Goal: Task Accomplishment & Management: Manage account settings

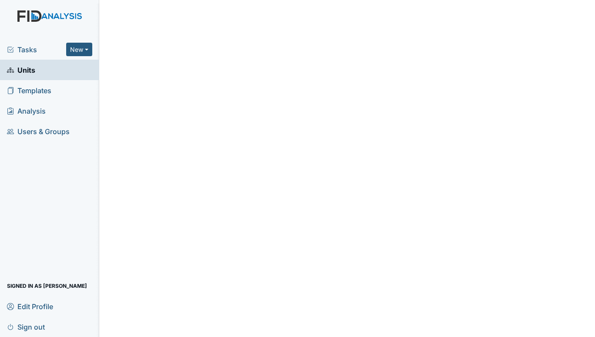
click at [32, 50] on span "Tasks" at bounding box center [36, 49] width 59 height 10
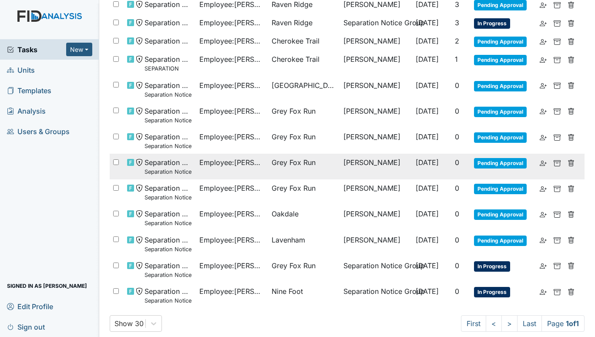
scroll to position [304, 0]
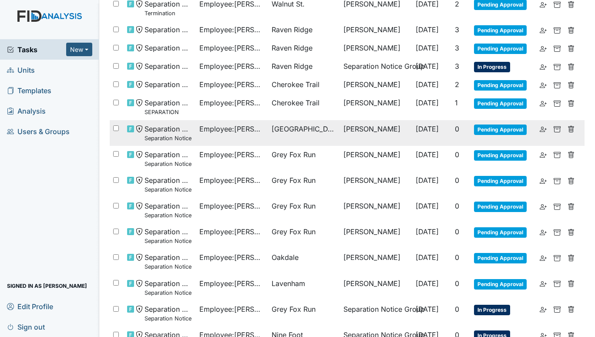
click at [258, 125] on span "Employee : Gardner, Mariah" at bounding box center [231, 129] width 65 height 10
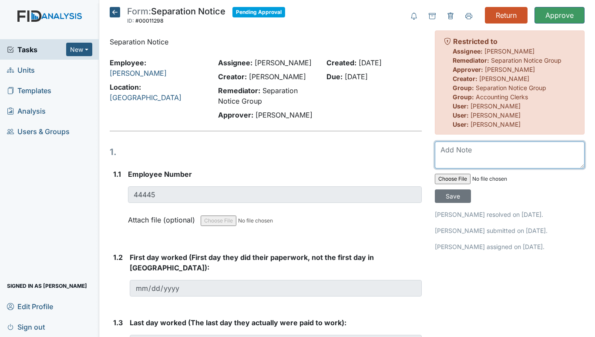
click at [458, 152] on textarea at bounding box center [510, 154] width 150 height 27
type textarea "Correct hire date is 3/10/2023. She was a rehire."
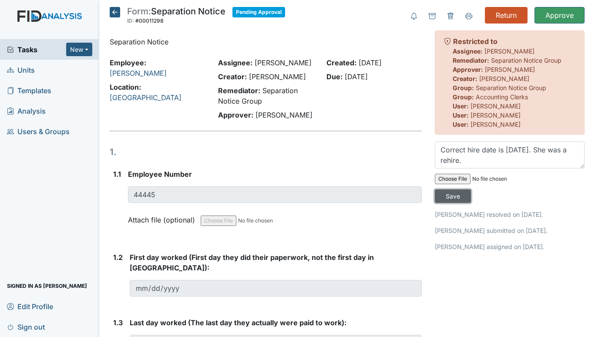
click at [458, 193] on input "Save" at bounding box center [453, 195] width 36 height 13
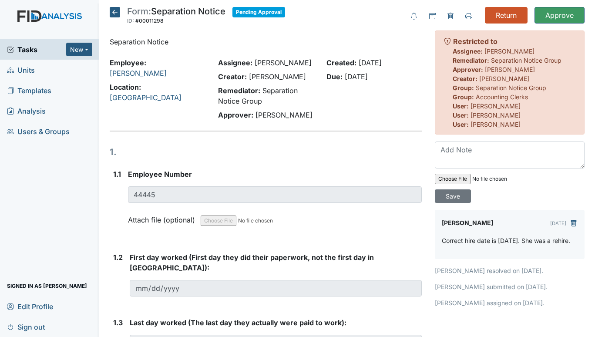
click at [25, 70] on span "Units" at bounding box center [21, 69] width 28 height 13
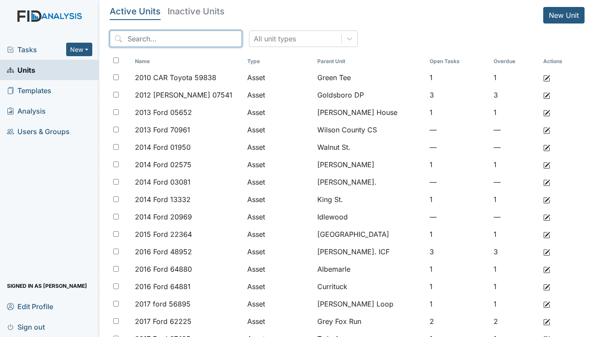
click at [143, 37] on input "search" at bounding box center [176, 38] width 132 height 17
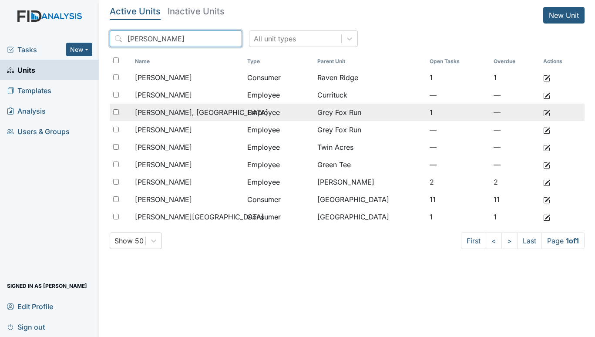
type input "lee"
click at [160, 113] on span "Lee, India" at bounding box center [201, 112] width 133 height 10
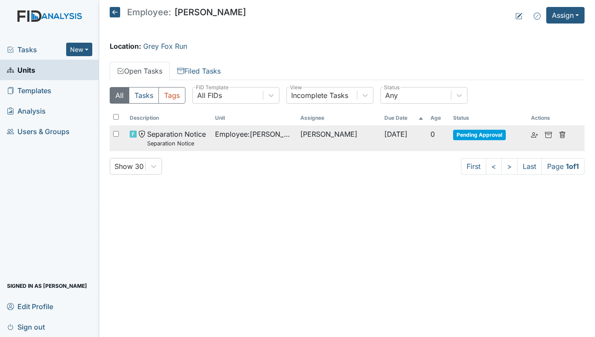
click at [209, 130] on td "Separation Notice Separation Notice" at bounding box center [168, 138] width 85 height 26
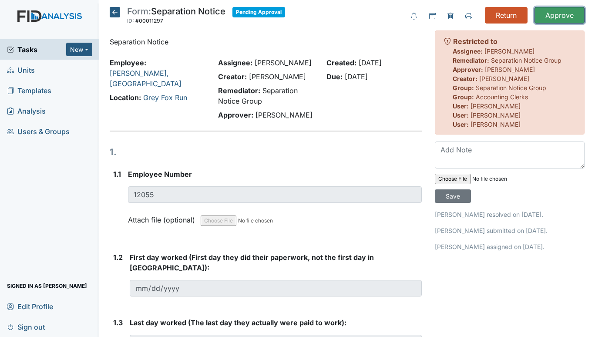
click at [560, 15] on input "Approve" at bounding box center [559, 15] width 50 height 17
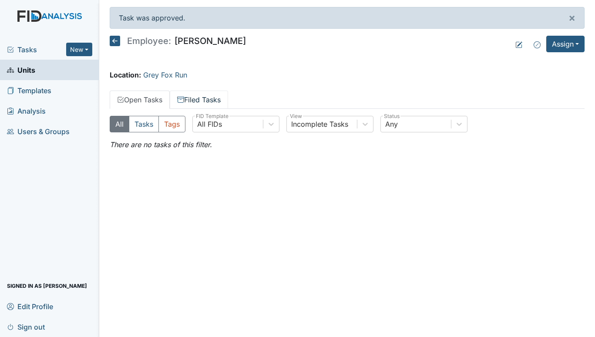
click at [205, 100] on link "Filed Tasks" at bounding box center [199, 99] width 58 height 18
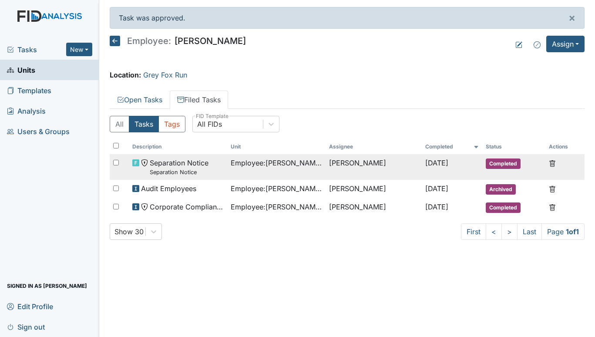
click at [192, 162] on span "Separation Notice Separation Notice" at bounding box center [179, 166] width 59 height 19
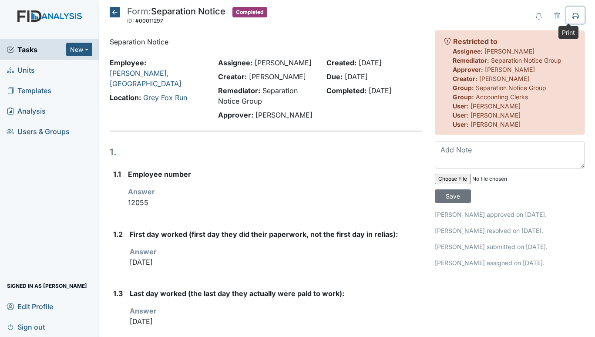
click at [573, 19] on icon at bounding box center [575, 17] width 4 height 3
click at [111, 12] on icon at bounding box center [115, 12] width 10 height 10
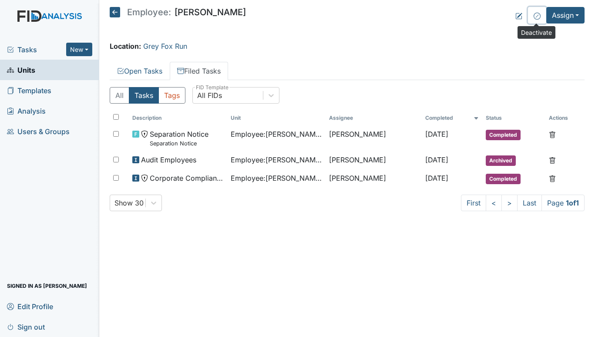
click at [534, 17] on icon at bounding box center [536, 16] width 7 height 7
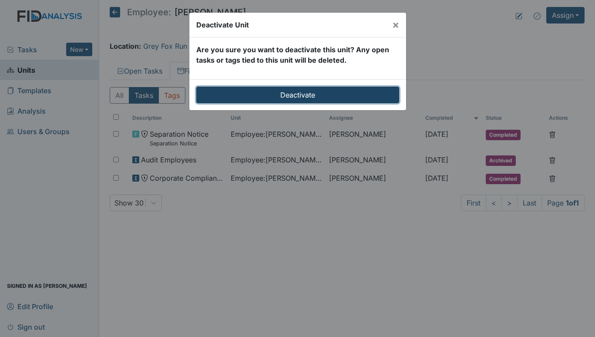
click at [296, 95] on input "Deactivate" at bounding box center [297, 95] width 203 height 17
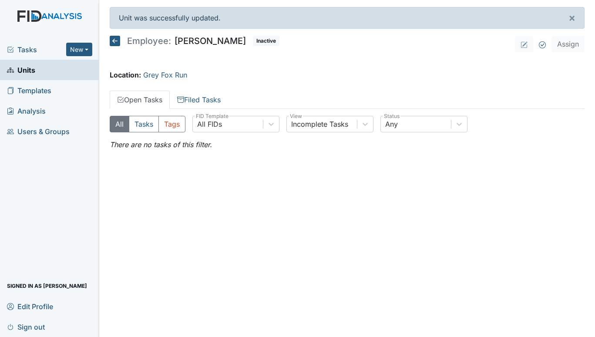
click at [36, 67] on link "Units" at bounding box center [49, 70] width 99 height 20
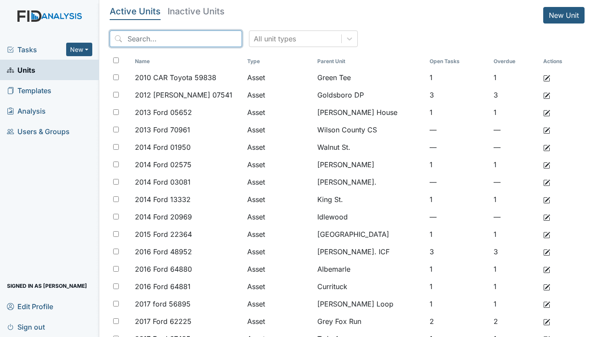
click at [133, 35] on input "search" at bounding box center [176, 38] width 132 height 17
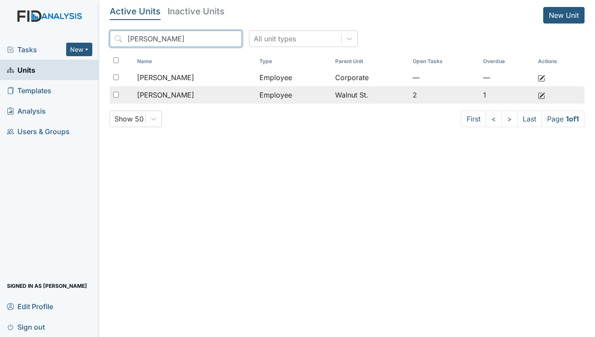
type input "coppage"
click at [183, 95] on span "[PERSON_NAME]" at bounding box center [165, 95] width 57 height 10
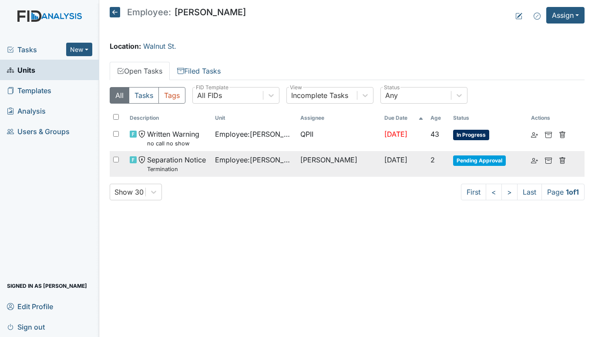
click at [284, 160] on span "Employee : [PERSON_NAME]" at bounding box center [254, 159] width 78 height 10
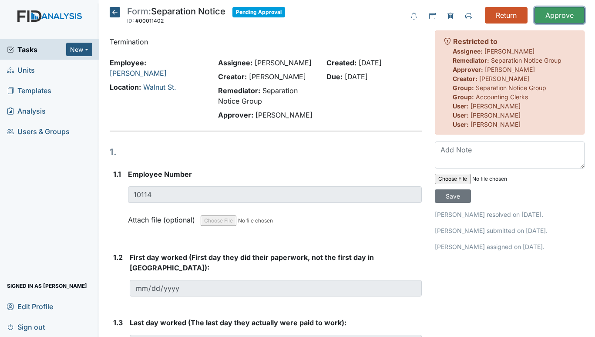
click at [558, 8] on input "Approve" at bounding box center [559, 15] width 50 height 17
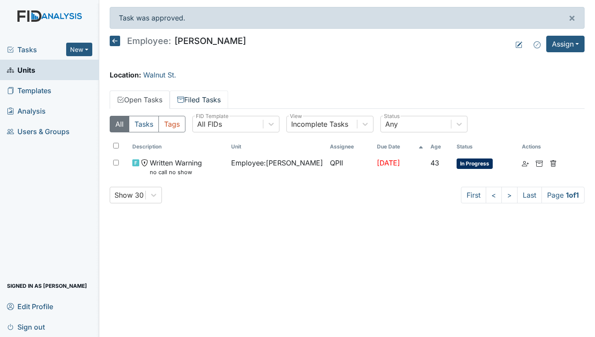
click at [214, 98] on link "Filed Tasks" at bounding box center [199, 99] width 58 height 18
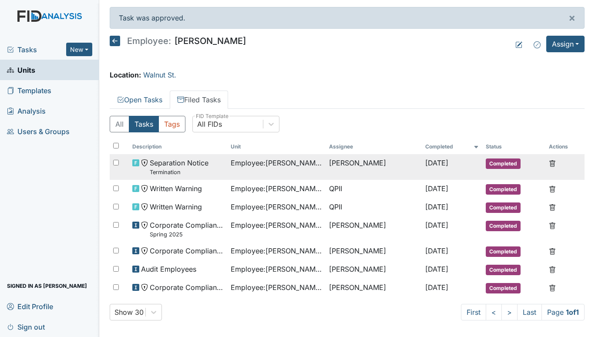
click at [184, 165] on span "Separation Notice Termination" at bounding box center [179, 166] width 59 height 19
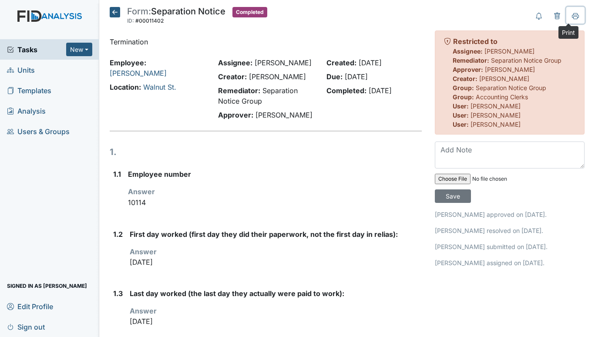
click at [572, 16] on icon at bounding box center [575, 16] width 7 height 7
click at [116, 14] on icon at bounding box center [115, 12] width 10 height 10
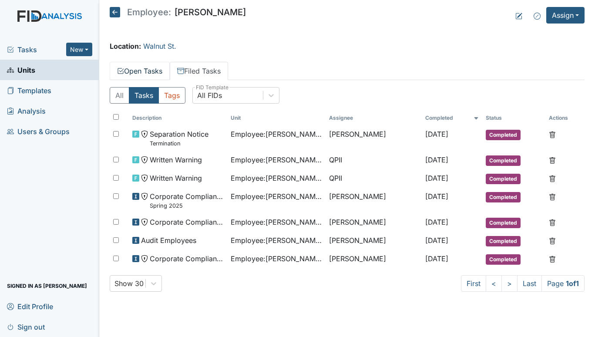
click at [127, 66] on link "Open Tasks" at bounding box center [140, 71] width 60 height 18
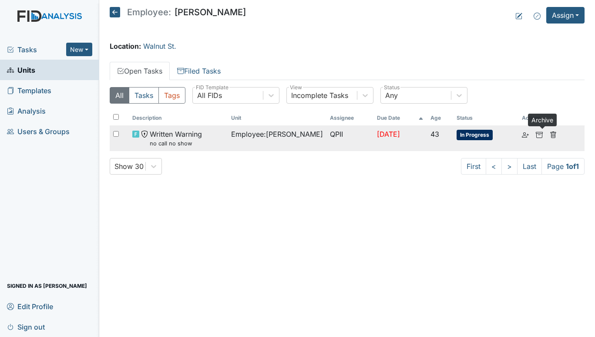
click at [542, 134] on use at bounding box center [538, 135] width 7 height 6
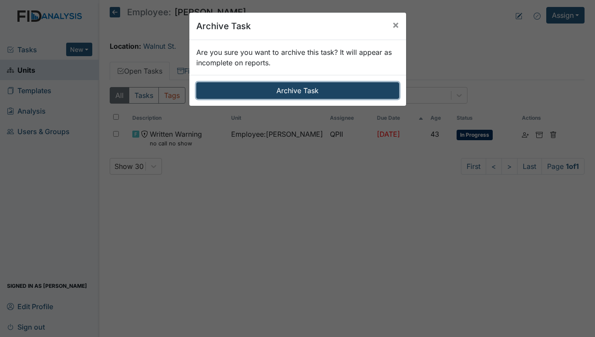
click at [293, 89] on button "Archive Task" at bounding box center [297, 90] width 203 height 17
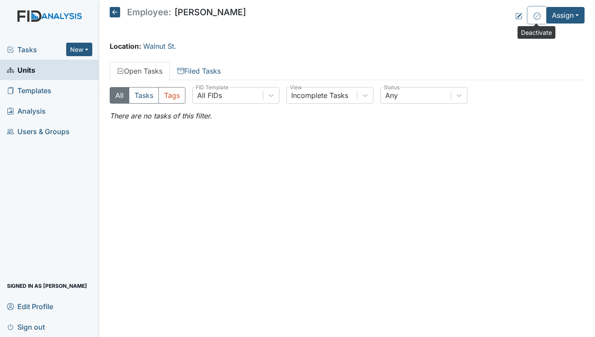
click at [533, 18] on icon at bounding box center [536, 16] width 7 height 7
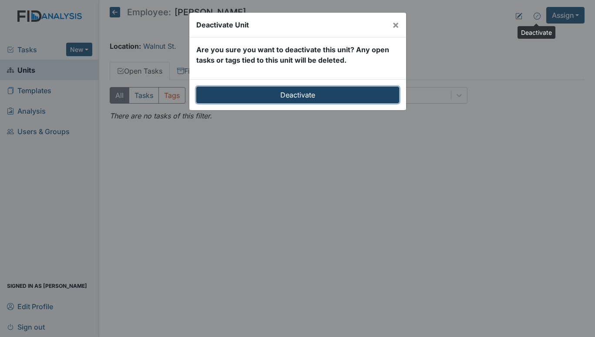
click at [285, 97] on input "Deactivate" at bounding box center [297, 95] width 203 height 17
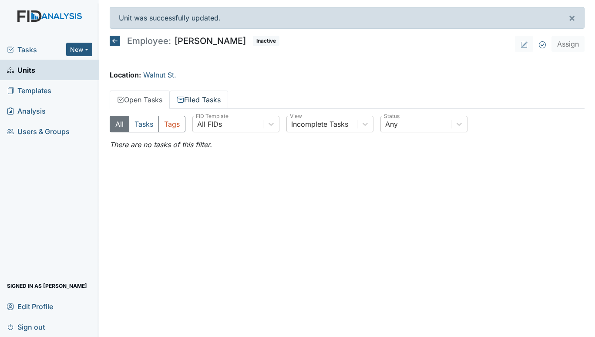
click at [207, 100] on link "Filed Tasks" at bounding box center [199, 99] width 58 height 18
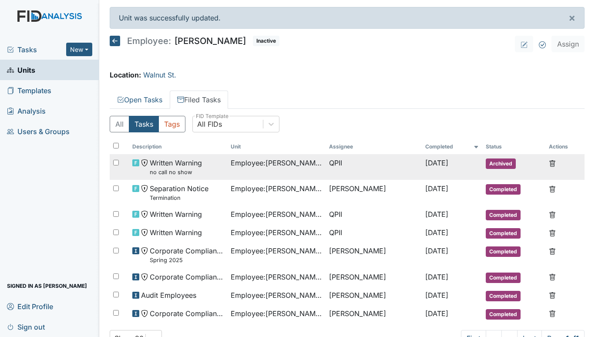
click at [204, 163] on div "Written Warning no call no show" at bounding box center [177, 166] width 91 height 19
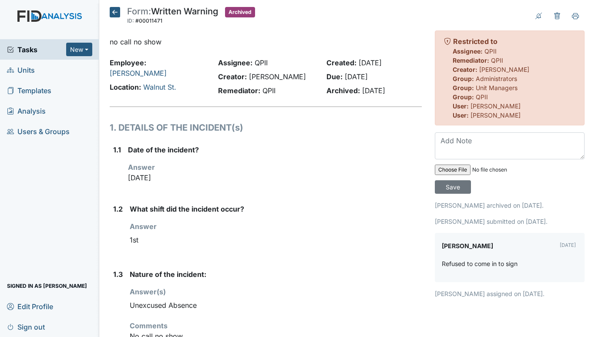
click at [29, 68] on span "Units" at bounding box center [21, 69] width 28 height 13
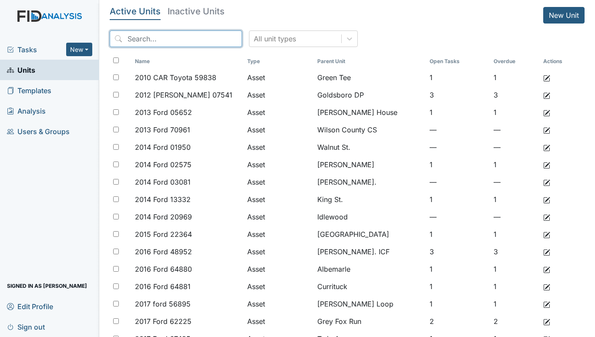
click at [149, 37] on input "search" at bounding box center [176, 38] width 132 height 17
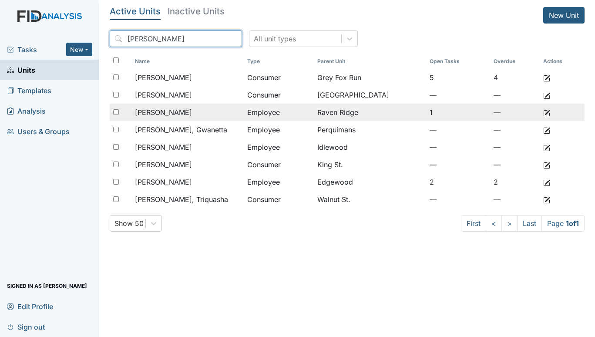
type input "[PERSON_NAME]"
click at [181, 110] on span "[PERSON_NAME]" at bounding box center [163, 112] width 57 height 10
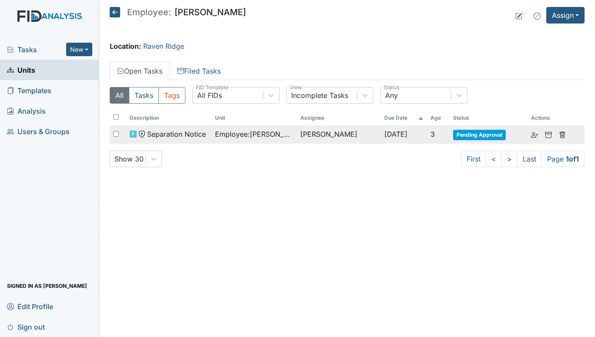
click at [355, 134] on td "[PERSON_NAME]" at bounding box center [339, 134] width 84 height 18
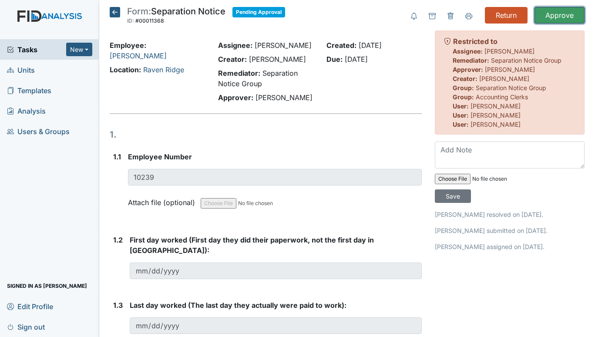
click at [553, 11] on input "Approve" at bounding box center [559, 15] width 50 height 17
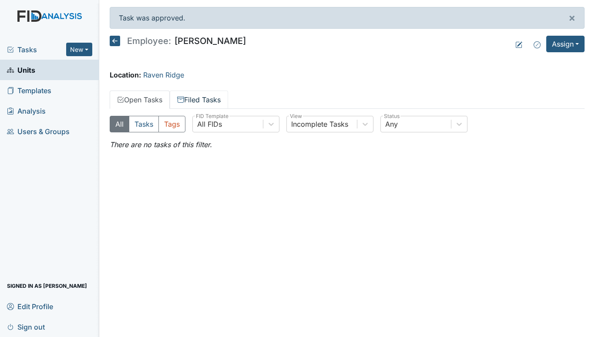
click at [211, 95] on link "Filed Tasks" at bounding box center [199, 99] width 58 height 18
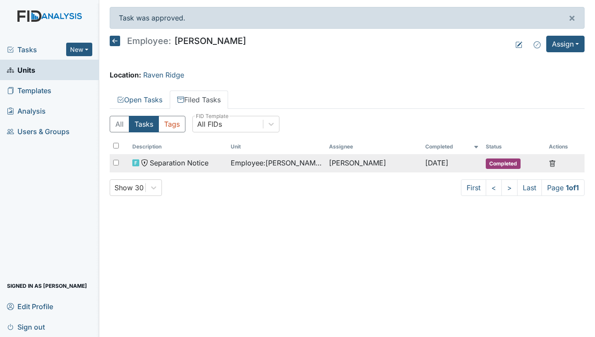
click at [218, 161] on div "Separation Notice" at bounding box center [177, 162] width 91 height 10
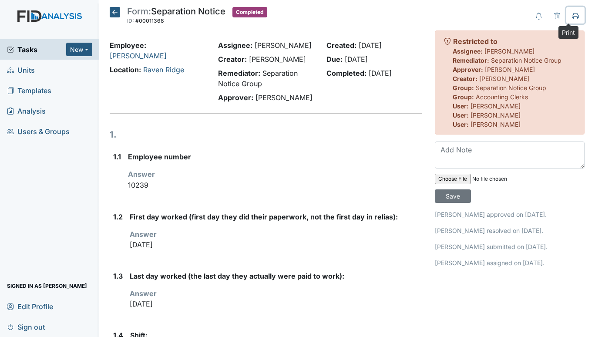
click at [572, 13] on icon at bounding box center [575, 16] width 7 height 7
click at [116, 12] on icon at bounding box center [115, 12] width 10 height 10
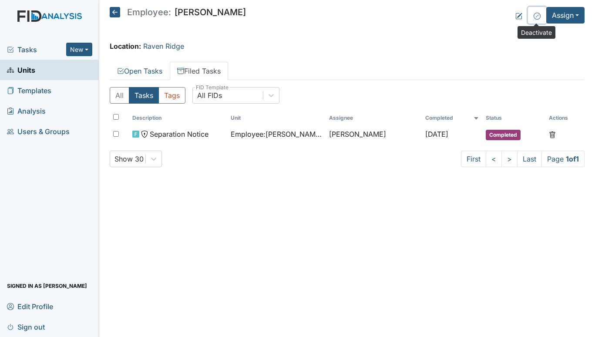
click at [534, 18] on icon at bounding box center [536, 16] width 7 height 7
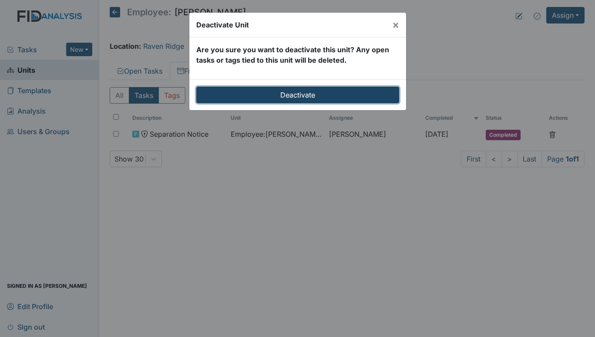
click at [279, 96] on input "Deactivate" at bounding box center [297, 95] width 203 height 17
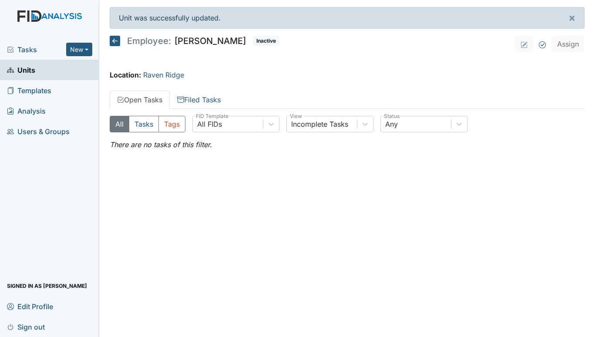
click at [28, 53] on span "Tasks" at bounding box center [36, 49] width 59 height 10
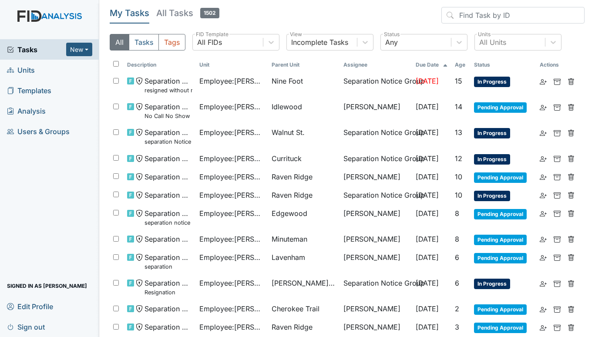
click at [20, 68] on span "Units" at bounding box center [21, 69] width 28 height 13
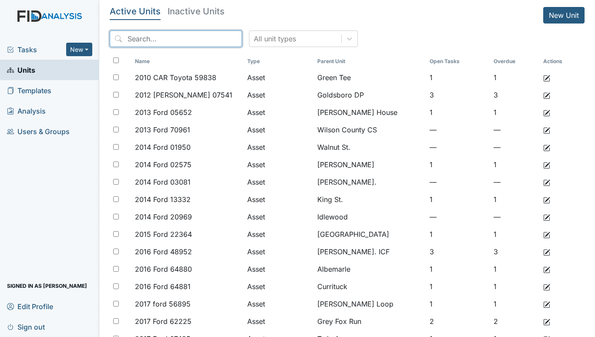
click at [195, 40] on input "search" at bounding box center [176, 38] width 132 height 17
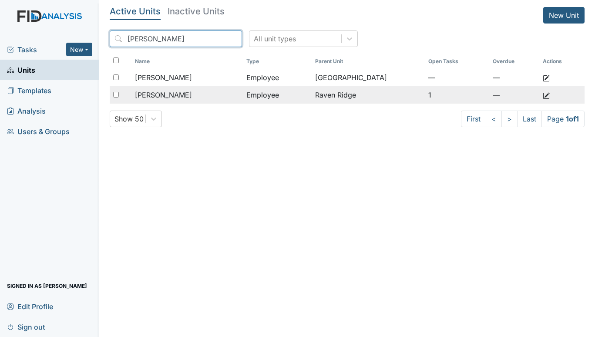
type input "darden"
click at [209, 90] on div "[PERSON_NAME]" at bounding box center [187, 95] width 104 height 10
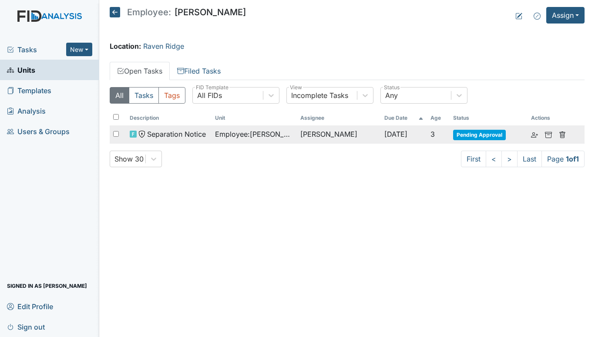
click at [298, 134] on td "[PERSON_NAME]" at bounding box center [339, 134] width 84 height 18
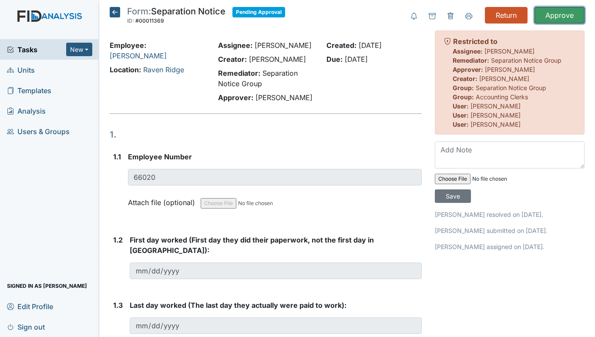
click at [547, 13] on input "Approve" at bounding box center [559, 15] width 50 height 17
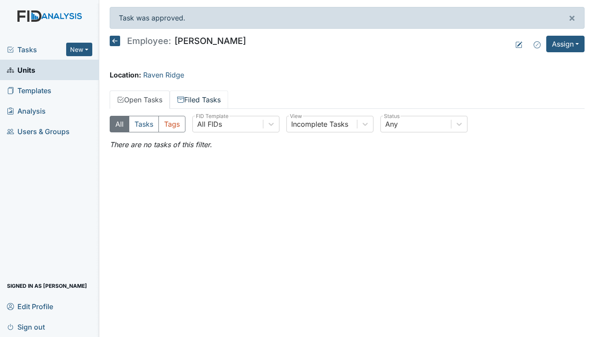
click at [197, 103] on link "Filed Tasks" at bounding box center [199, 99] width 58 height 18
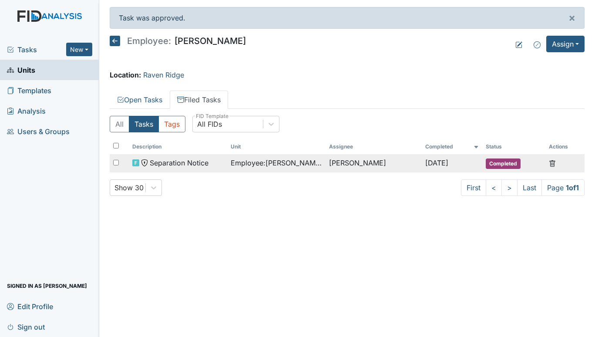
click at [261, 159] on span "Employee : [PERSON_NAME]" at bounding box center [276, 162] width 91 height 10
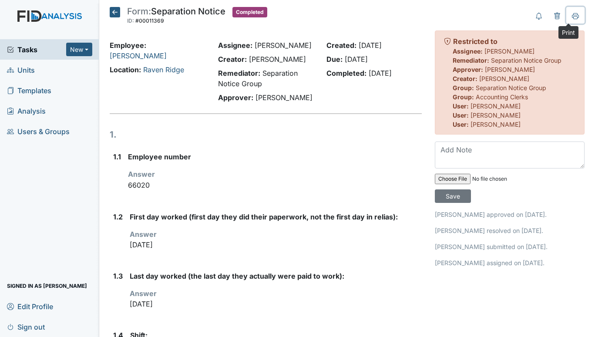
click at [573, 16] on icon at bounding box center [575, 17] width 4 height 3
click at [114, 10] on icon at bounding box center [115, 12] width 10 height 10
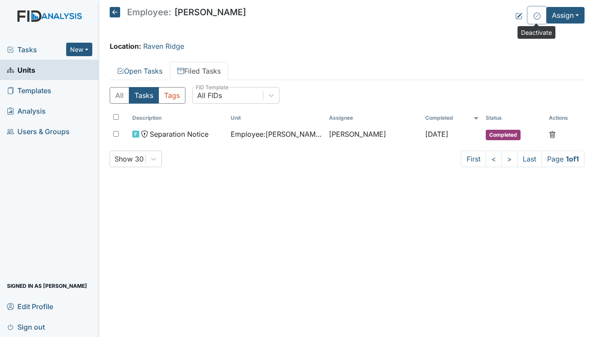
click at [536, 17] on icon at bounding box center [536, 15] width 3 height 3
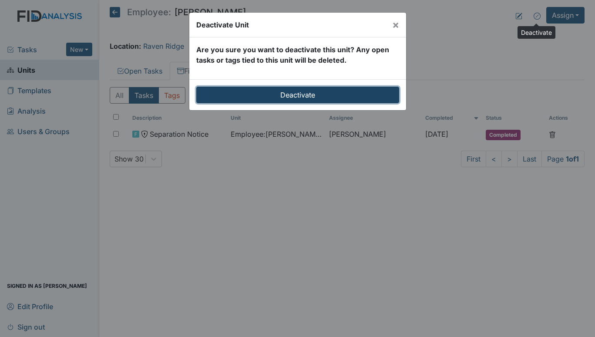
click at [341, 97] on input "Deactivate" at bounding box center [297, 95] width 203 height 17
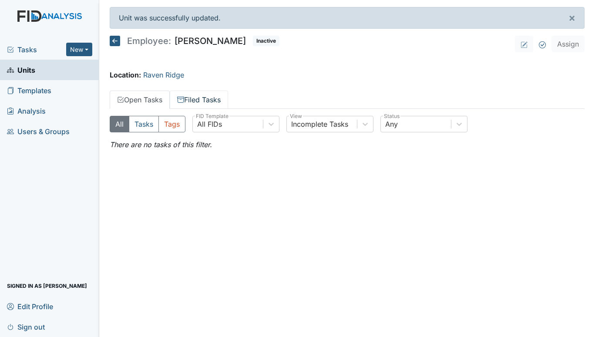
click at [192, 94] on link "Filed Tasks" at bounding box center [199, 99] width 58 height 18
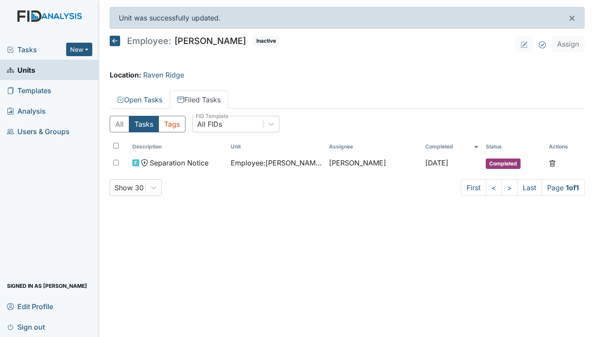
click at [49, 68] on link "Units" at bounding box center [49, 70] width 99 height 20
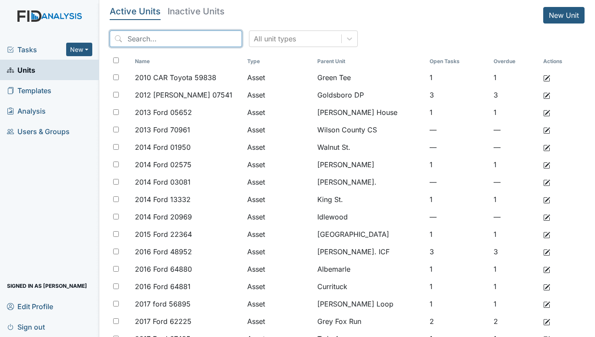
click at [147, 37] on input "search" at bounding box center [176, 38] width 132 height 17
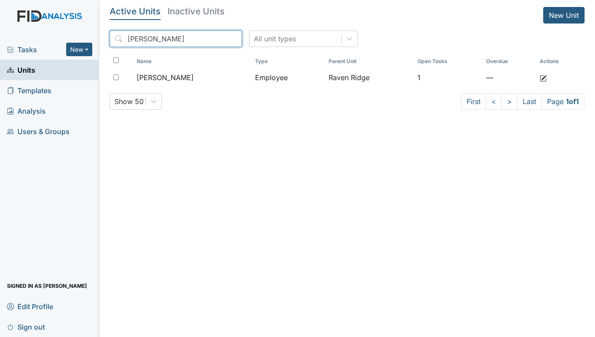
type input "martinez"
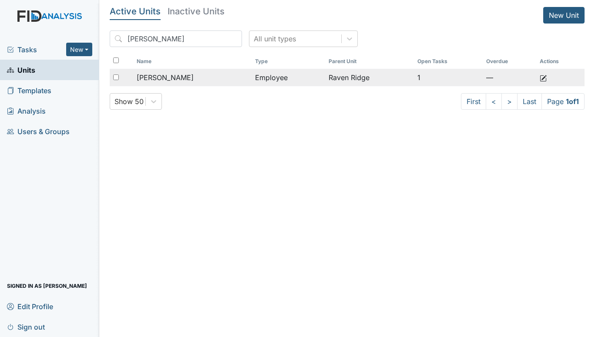
click at [274, 71] on td "Employee" at bounding box center [288, 77] width 74 height 17
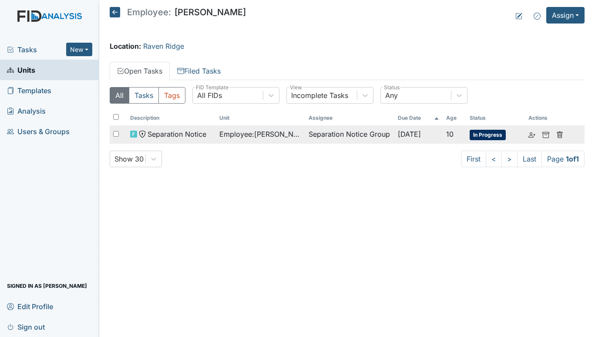
click at [258, 134] on span "Employee : [PERSON_NAME]" at bounding box center [260, 134] width 82 height 10
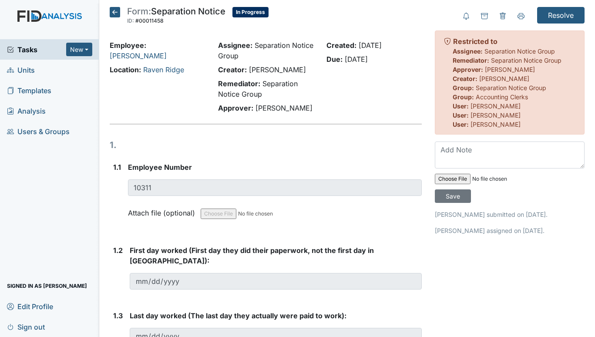
click at [26, 69] on span "Units" at bounding box center [21, 69] width 28 height 13
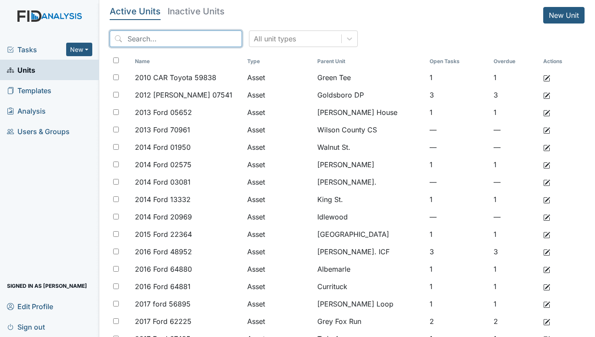
click at [148, 37] on input "search" at bounding box center [176, 38] width 132 height 17
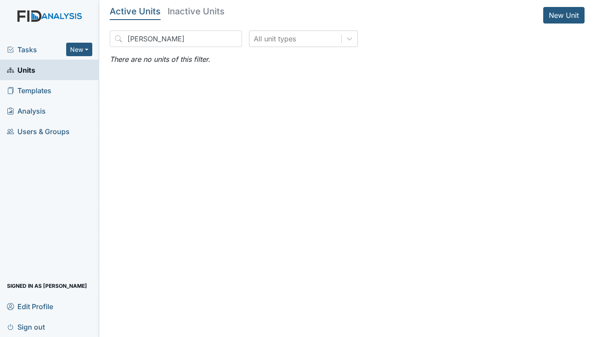
click at [150, 9] on h5 "Active Units" at bounding box center [135, 11] width 51 height 9
click at [140, 39] on input "hollman" at bounding box center [176, 38] width 132 height 17
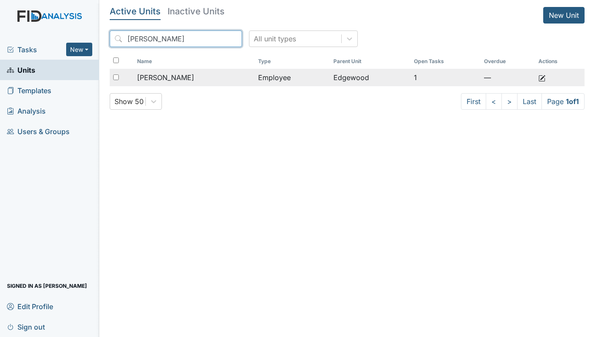
type input "holloman"
click at [194, 78] on span "[PERSON_NAME]" at bounding box center [165, 77] width 57 height 10
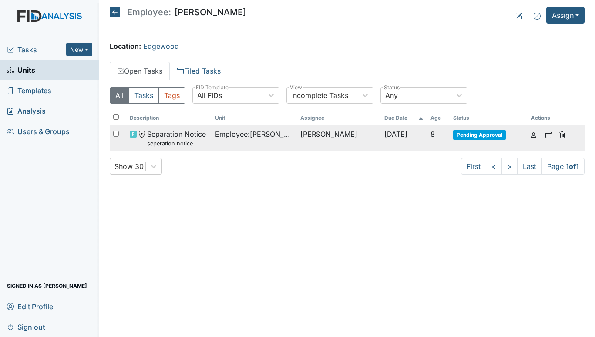
click at [224, 130] on span "Employee : [PERSON_NAME]" at bounding box center [254, 134] width 78 height 10
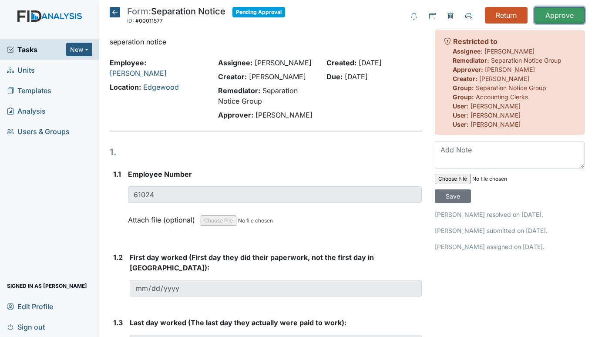
click at [562, 13] on input "Approve" at bounding box center [559, 15] width 50 height 17
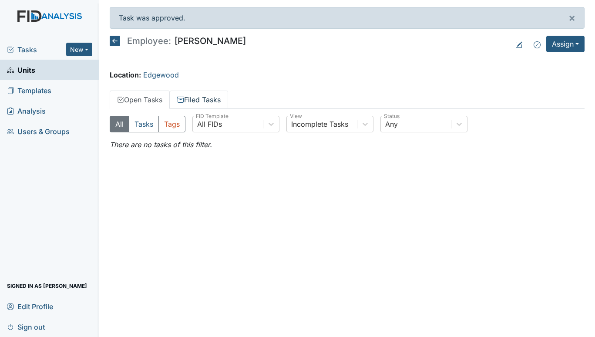
click at [214, 100] on link "Filed Tasks" at bounding box center [199, 99] width 58 height 18
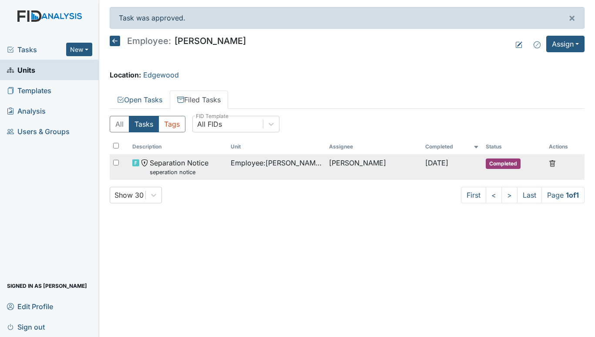
click at [256, 160] on span "Employee : [PERSON_NAME]" at bounding box center [276, 162] width 91 height 10
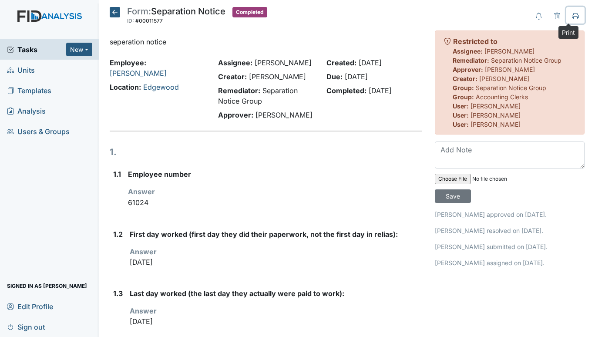
click at [572, 13] on icon at bounding box center [575, 15] width 7 height 5
click at [117, 12] on icon at bounding box center [115, 12] width 10 height 10
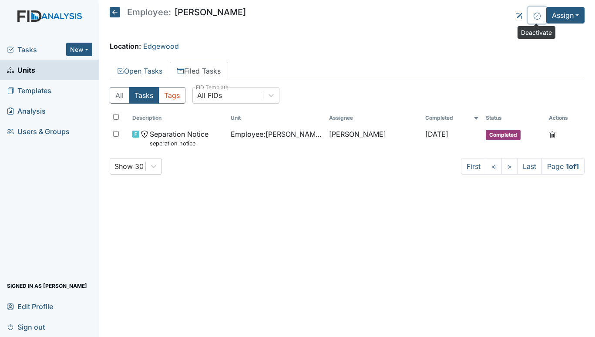
click at [534, 18] on icon at bounding box center [536, 16] width 7 height 7
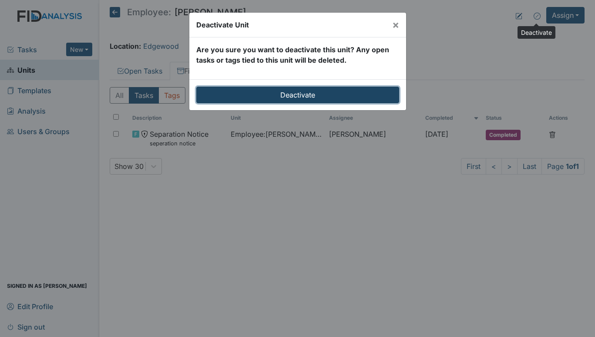
click at [273, 96] on input "Deactivate" at bounding box center [297, 95] width 203 height 17
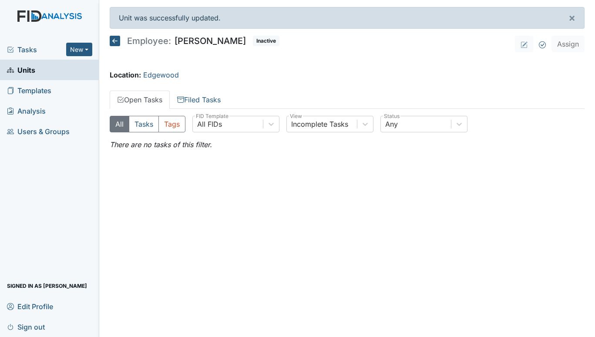
click at [27, 77] on link "Units" at bounding box center [49, 70] width 99 height 20
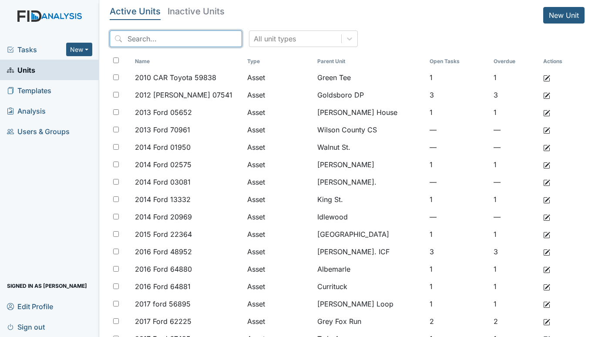
click at [155, 39] on input "search" at bounding box center [176, 38] width 132 height 17
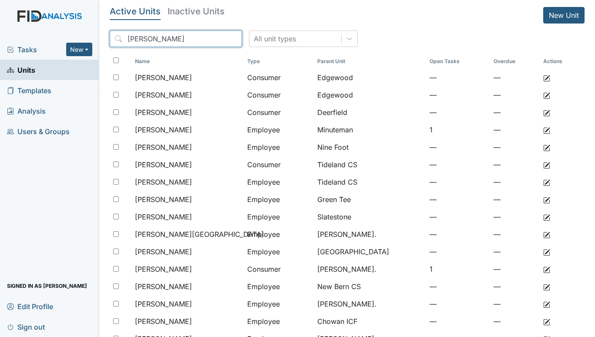
type input "williams"
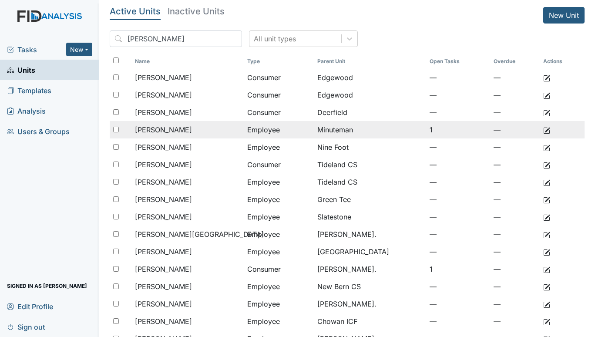
click at [184, 126] on div "[PERSON_NAME]" at bounding box center [188, 129] width 106 height 10
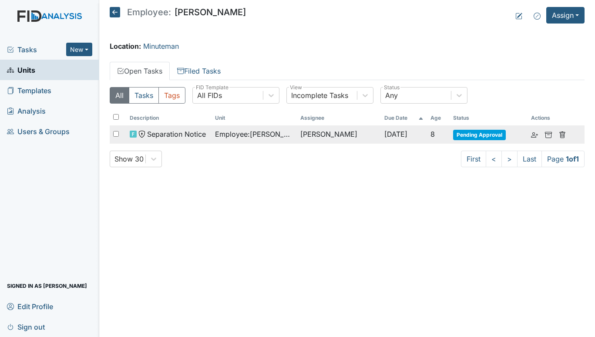
click at [331, 132] on td "Catherine Price" at bounding box center [339, 134] width 84 height 18
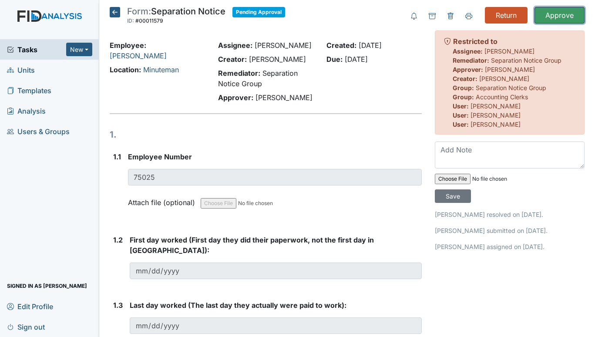
click at [552, 13] on input "Approve" at bounding box center [559, 15] width 50 height 17
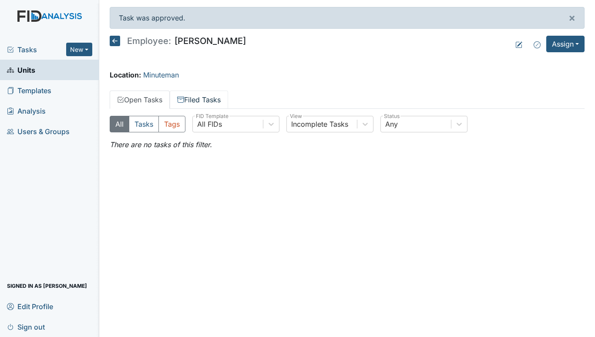
click at [184, 99] on icon at bounding box center [180, 99] width 7 height 7
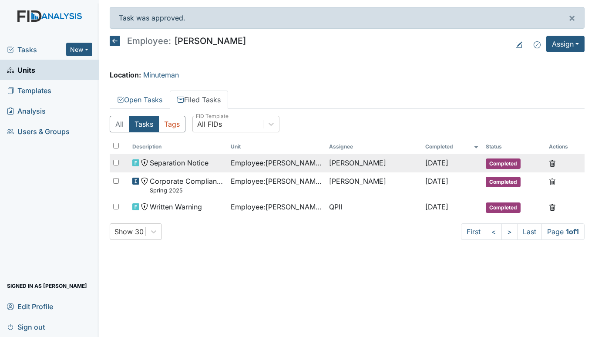
click at [200, 158] on span "Separation Notice" at bounding box center [179, 162] width 59 height 10
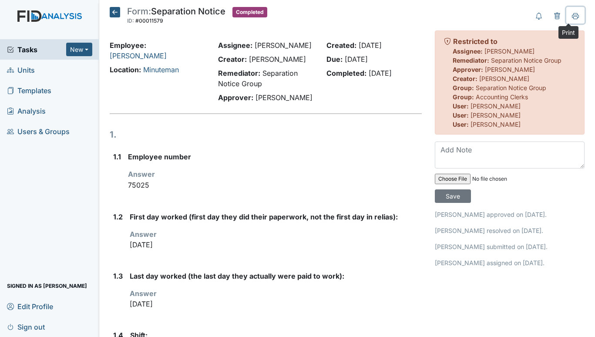
click at [572, 14] on icon at bounding box center [575, 16] width 7 height 7
click at [110, 11] on icon at bounding box center [115, 12] width 10 height 10
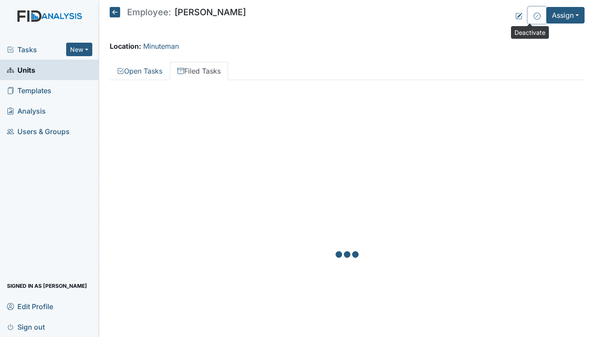
click at [528, 16] on button at bounding box center [537, 15] width 18 height 17
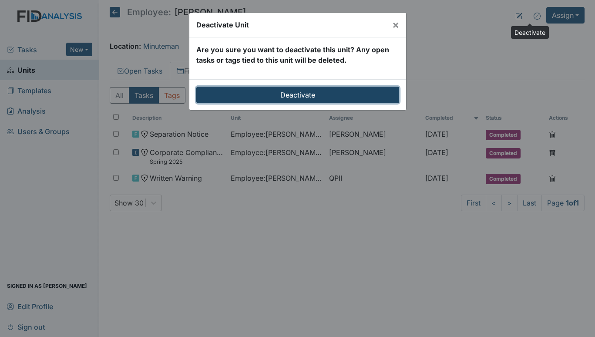
click at [278, 97] on input "Deactivate" at bounding box center [297, 95] width 203 height 17
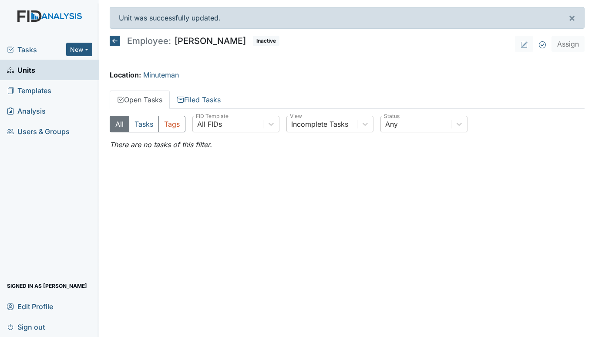
click at [57, 74] on link "Units" at bounding box center [49, 70] width 99 height 20
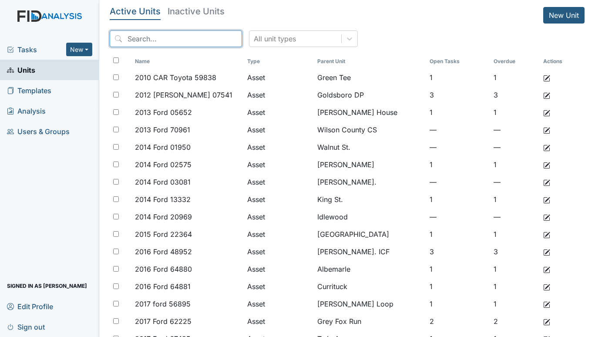
click at [194, 33] on input "search" at bounding box center [176, 38] width 132 height 17
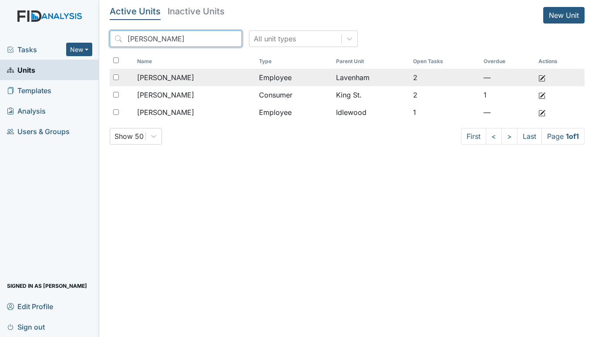
type input "[PERSON_NAME]"
click at [161, 81] on span "[PERSON_NAME]" at bounding box center [165, 77] width 57 height 10
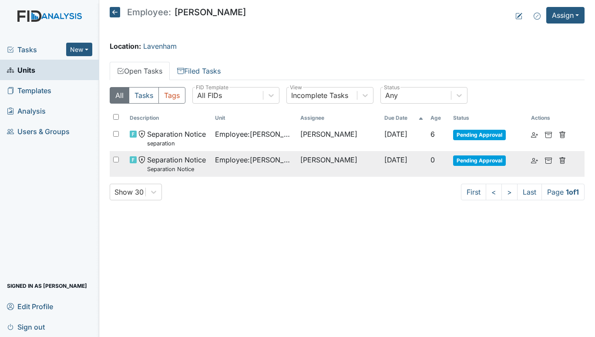
click at [318, 158] on td "[PERSON_NAME]" at bounding box center [339, 164] width 84 height 26
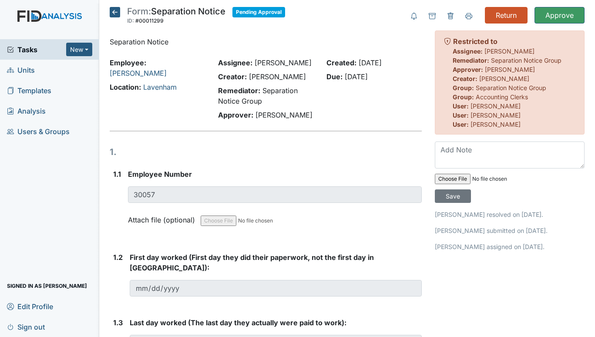
click at [110, 9] on icon at bounding box center [115, 12] width 10 height 10
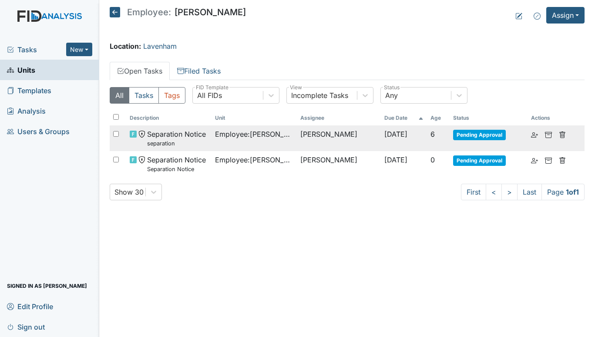
click at [274, 134] on span "Employee : Pearson, Jazmyne" at bounding box center [254, 134] width 78 height 10
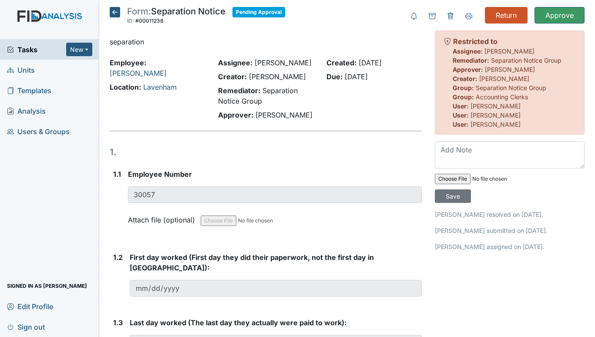
click at [116, 7] on icon at bounding box center [115, 12] width 10 height 10
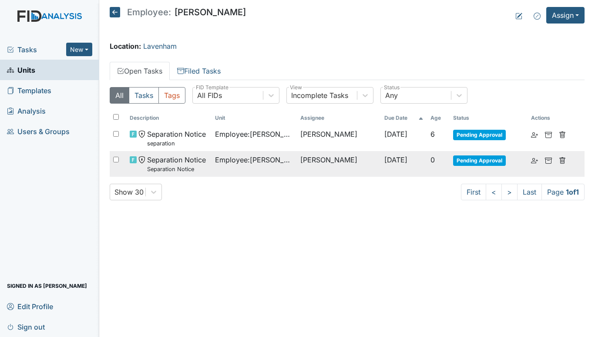
click at [251, 160] on span "Employee : Pearson, Jazmyne" at bounding box center [254, 159] width 78 height 10
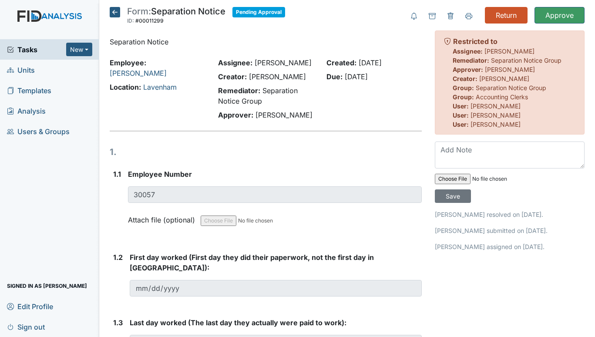
click at [112, 12] on icon at bounding box center [115, 12] width 10 height 10
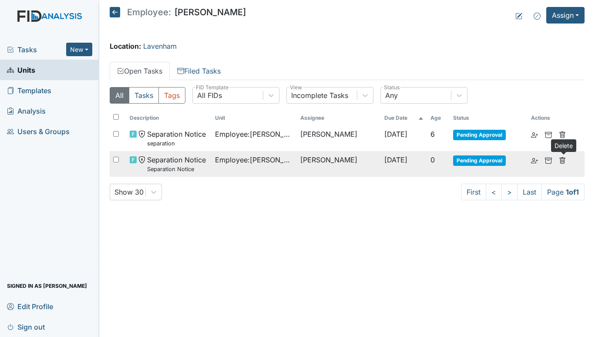
click at [562, 162] on icon at bounding box center [561, 160] width 7 height 7
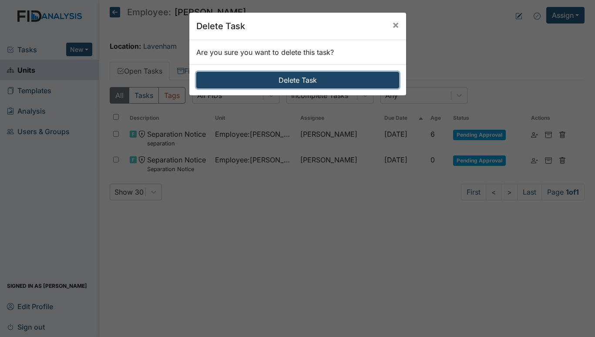
click at [315, 74] on button "Delete Task" at bounding box center [297, 80] width 203 height 17
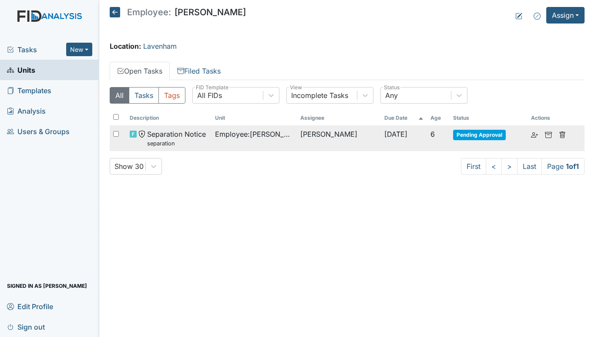
click at [182, 134] on span "Separation Notice separation" at bounding box center [176, 138] width 59 height 19
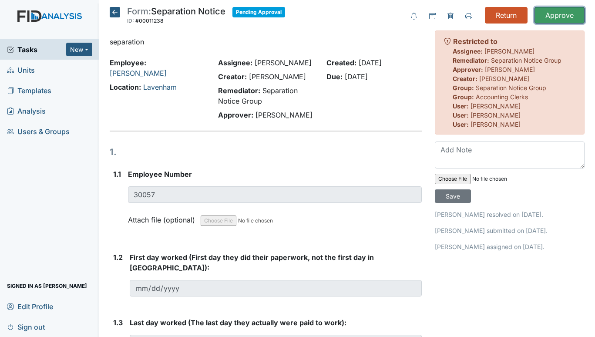
click at [554, 13] on input "Approve" at bounding box center [559, 15] width 50 height 17
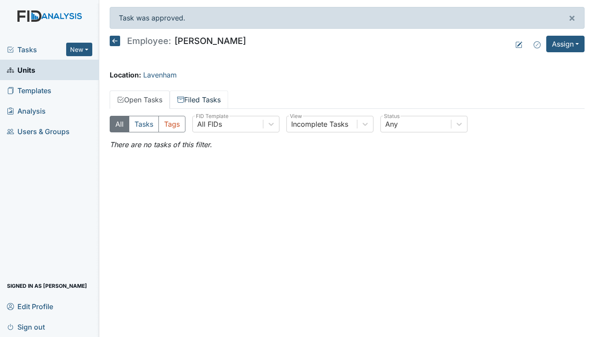
click at [199, 95] on link "Filed Tasks" at bounding box center [199, 99] width 58 height 18
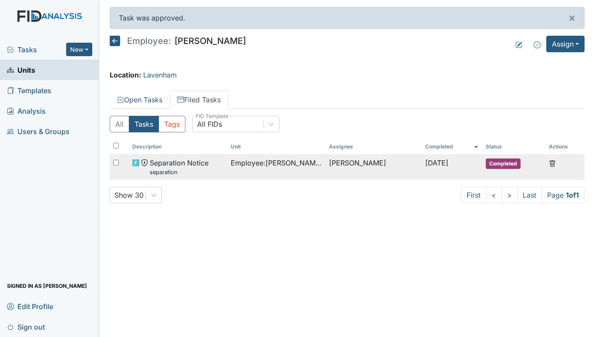
click at [181, 165] on span "Separation Notice separation" at bounding box center [179, 166] width 59 height 19
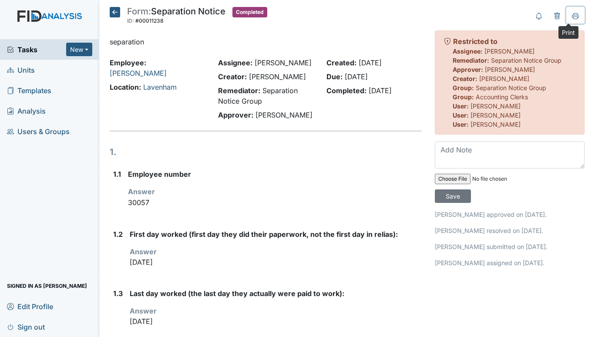
click at [573, 17] on icon at bounding box center [575, 17] width 4 height 3
click at [114, 9] on icon at bounding box center [115, 12] width 10 height 10
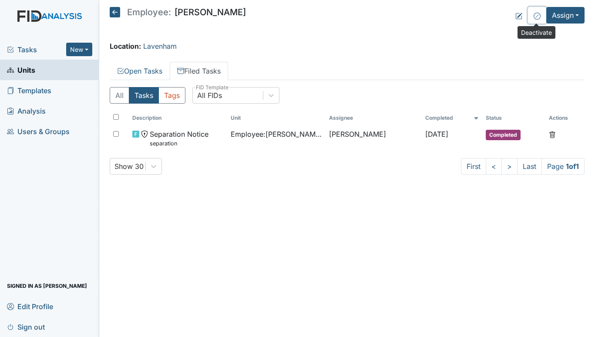
click at [534, 18] on icon at bounding box center [536, 16] width 7 height 7
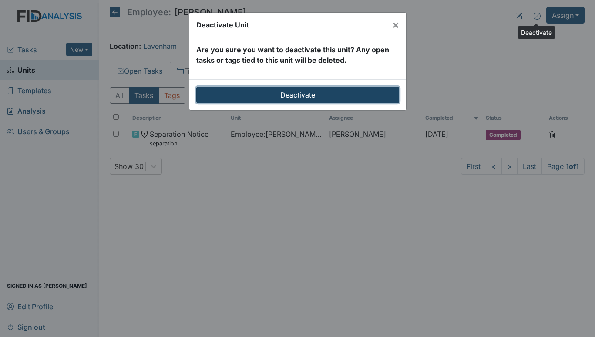
click at [315, 99] on input "Deactivate" at bounding box center [297, 95] width 203 height 17
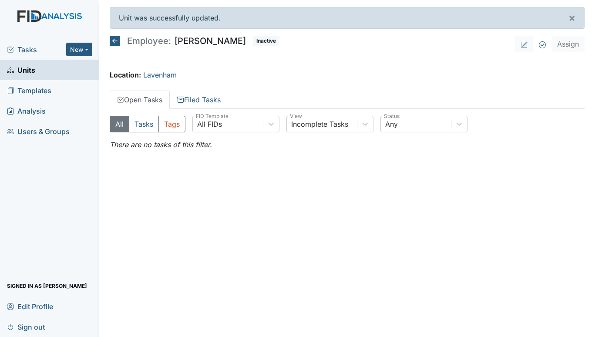
click at [34, 38] on img at bounding box center [49, 24] width 99 height 29
click at [19, 51] on span "Tasks" at bounding box center [36, 49] width 59 height 10
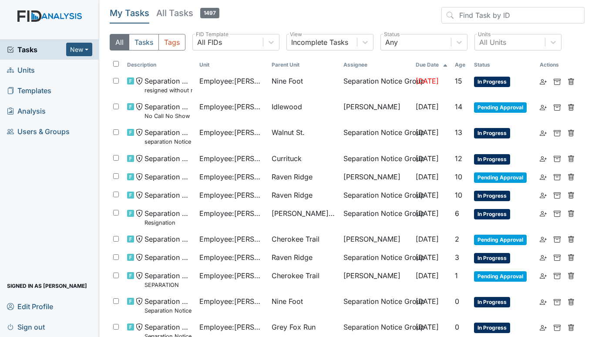
click at [27, 68] on span "Units" at bounding box center [21, 69] width 28 height 13
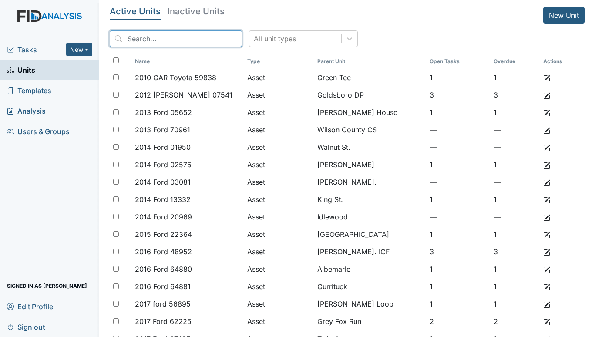
click at [121, 40] on input "search" at bounding box center [176, 38] width 132 height 17
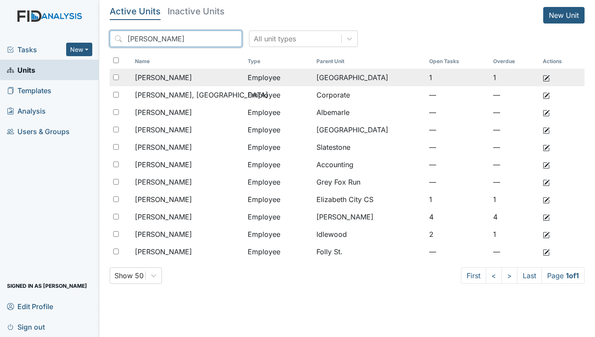
type input "johnson"
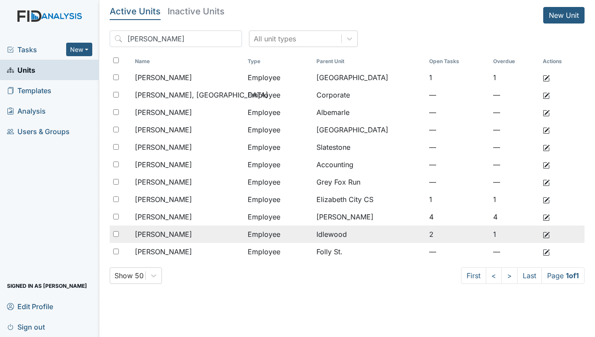
click at [173, 234] on span "[PERSON_NAME]" at bounding box center [163, 234] width 57 height 10
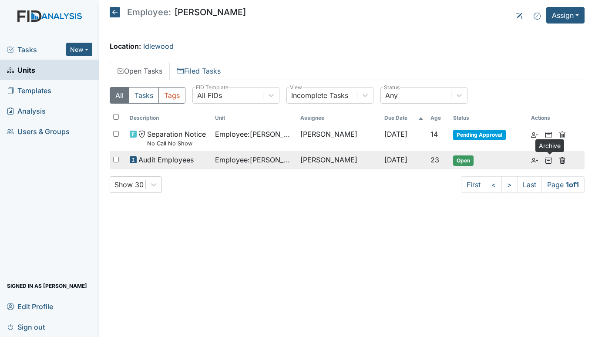
click at [551, 161] on icon at bounding box center [548, 160] width 7 height 7
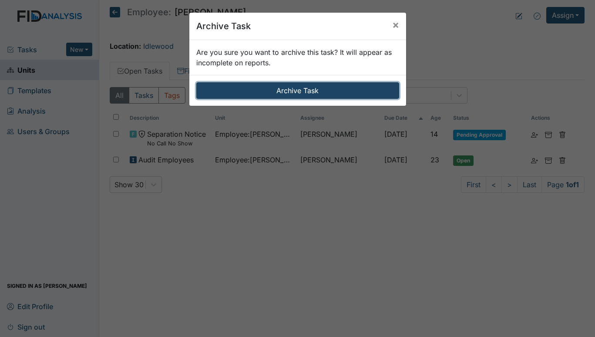
click at [293, 87] on button "Archive Task" at bounding box center [297, 90] width 203 height 17
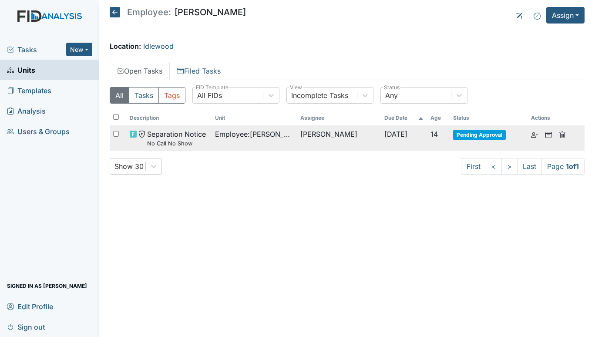
click at [186, 137] on span "Separation Notice No Call No Show" at bounding box center [176, 138] width 59 height 19
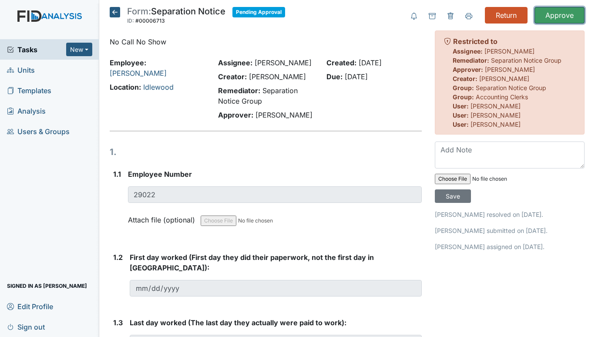
click at [563, 12] on input "Approve" at bounding box center [559, 15] width 50 height 17
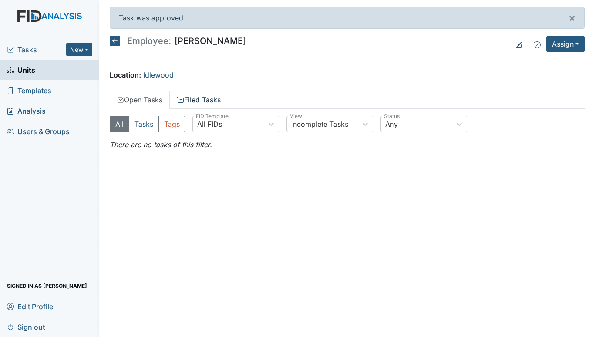
click at [210, 100] on link "Filed Tasks" at bounding box center [199, 99] width 58 height 18
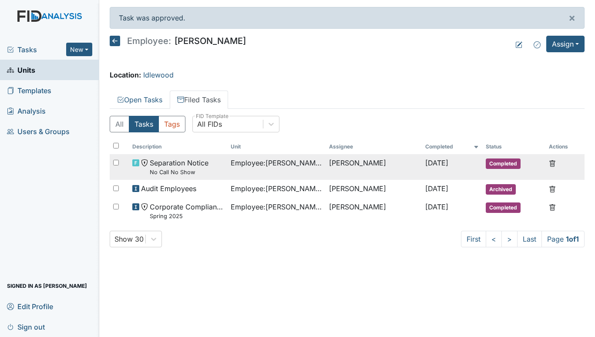
click at [168, 163] on span "Separation Notice No Call No Show" at bounding box center [179, 166] width 59 height 19
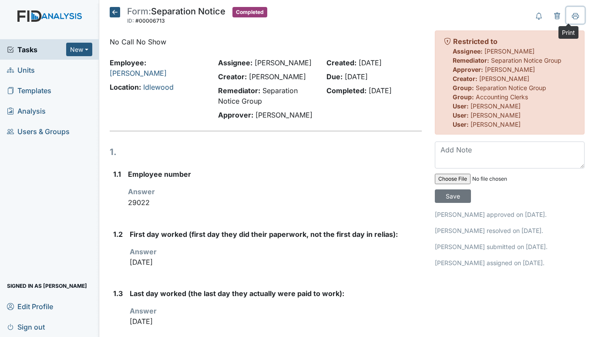
drag, startPoint x: 567, startPoint y: 18, endPoint x: 418, endPoint y: 239, distance: 266.6
click at [573, 17] on icon at bounding box center [575, 17] width 4 height 3
click at [116, 13] on icon at bounding box center [115, 12] width 10 height 10
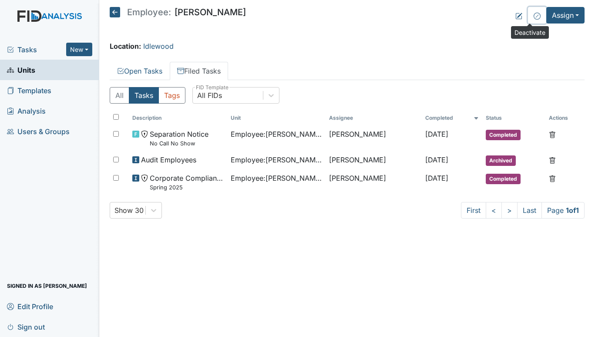
click at [533, 13] on icon at bounding box center [536, 16] width 7 height 7
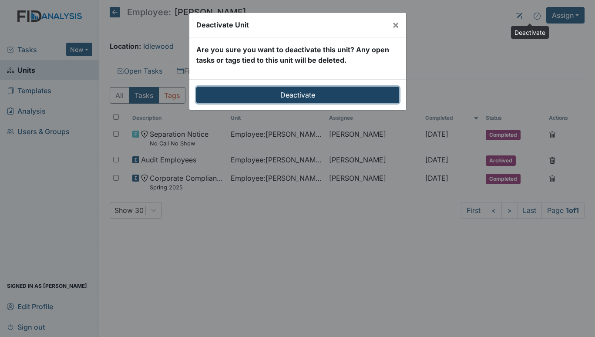
click at [326, 91] on input "Deactivate" at bounding box center [297, 95] width 203 height 17
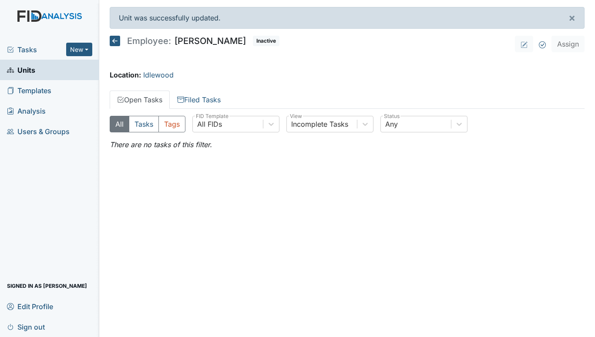
click at [26, 45] on span "Tasks" at bounding box center [36, 49] width 59 height 10
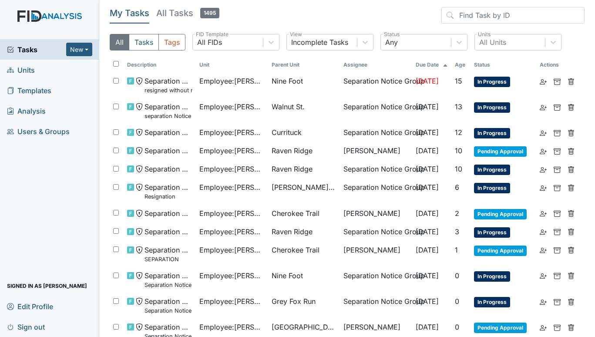
click at [28, 65] on span "Units" at bounding box center [21, 69] width 28 height 13
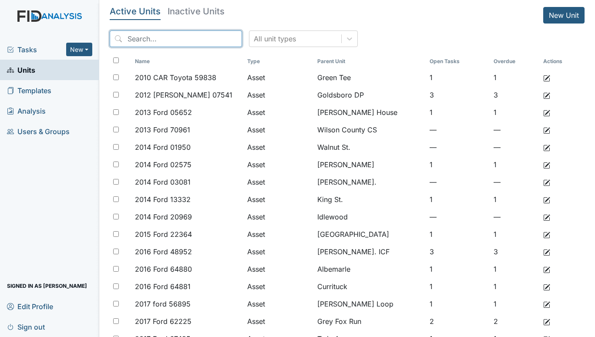
click at [147, 37] on input "search" at bounding box center [176, 38] width 132 height 17
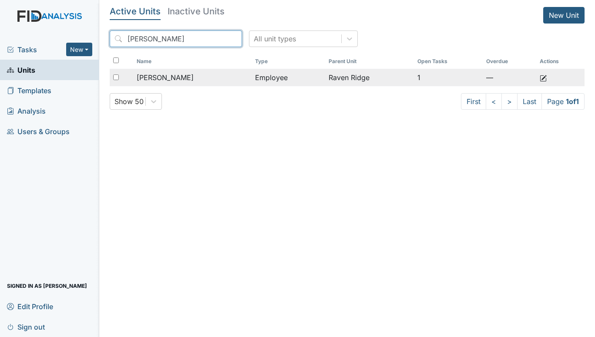
type input "[PERSON_NAME]"
click at [172, 80] on span "[PERSON_NAME]" at bounding box center [165, 77] width 57 height 10
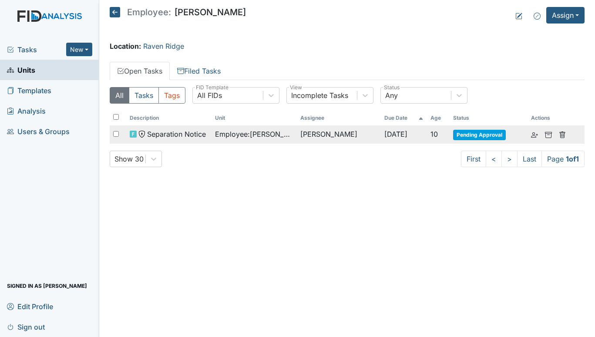
click at [384, 136] on span "[DATE]" at bounding box center [395, 134] width 23 height 9
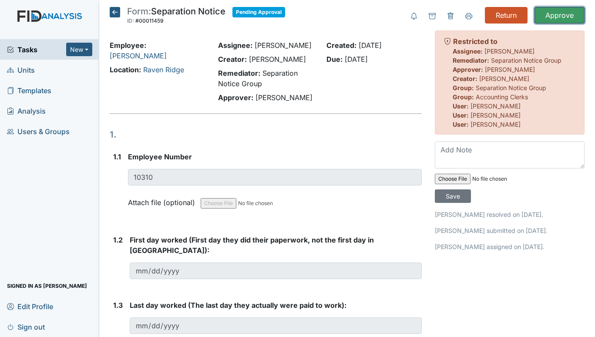
click at [549, 11] on input "Approve" at bounding box center [559, 15] width 50 height 17
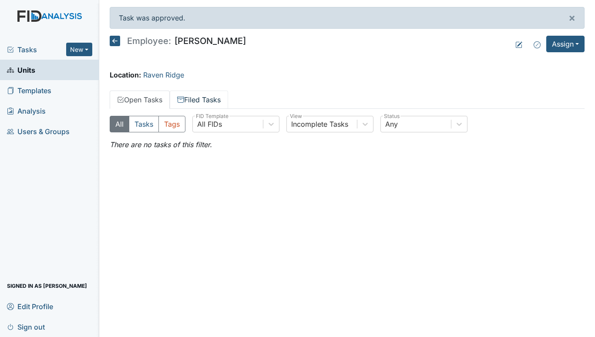
click at [189, 94] on link "Filed Tasks" at bounding box center [199, 99] width 58 height 18
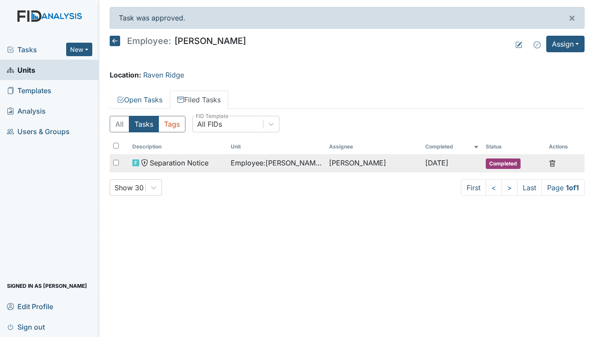
click at [252, 160] on span "Employee : Peaden , Christopher" at bounding box center [276, 162] width 91 height 10
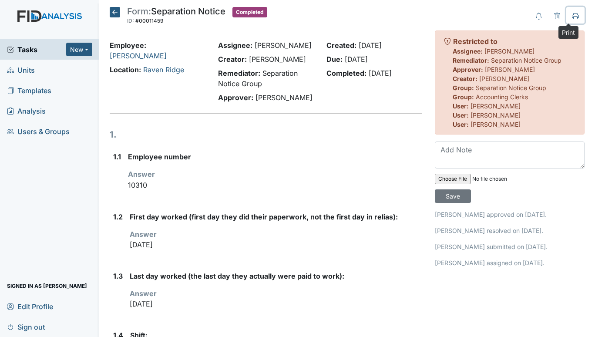
drag, startPoint x: 569, startPoint y: 17, endPoint x: 441, endPoint y: 247, distance: 264.0
click at [572, 16] on icon at bounding box center [575, 16] width 7 height 7
click at [113, 10] on icon at bounding box center [115, 12] width 10 height 10
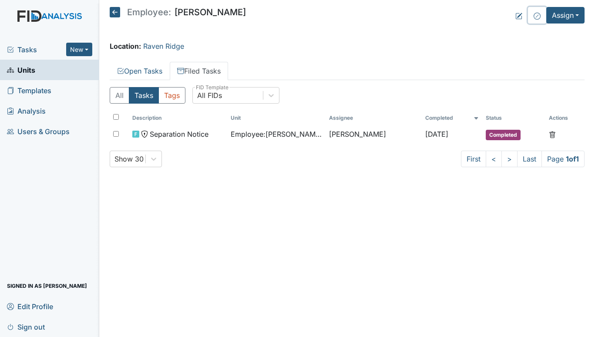
click at [537, 13] on icon at bounding box center [536, 16] width 7 height 7
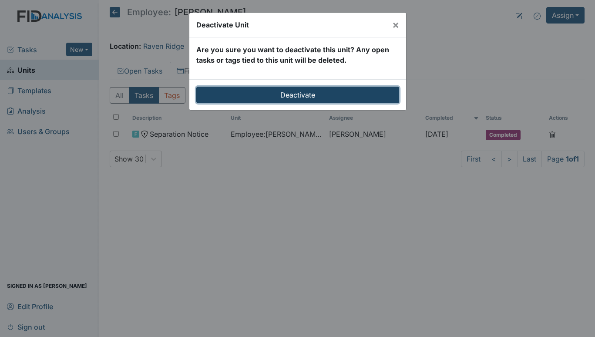
click at [293, 97] on input "Deactivate" at bounding box center [297, 95] width 203 height 17
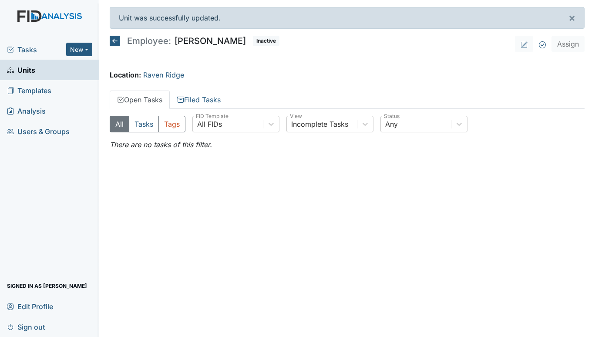
click at [27, 65] on span "Units" at bounding box center [21, 69] width 28 height 13
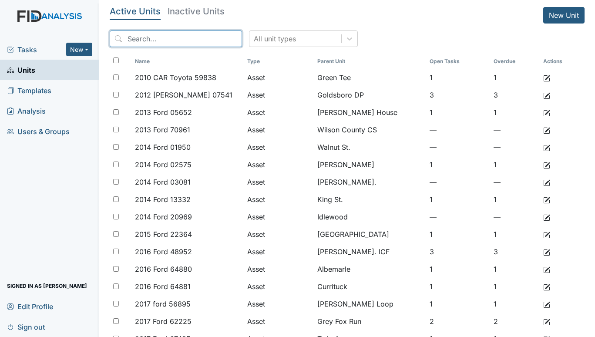
click at [181, 38] on input "search" at bounding box center [176, 38] width 132 height 17
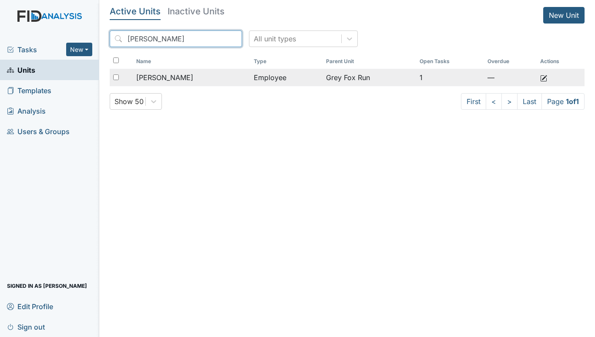
type input "moneymaker"
click at [241, 79] on div "Moneymaker, Nicole" at bounding box center [191, 77] width 110 height 10
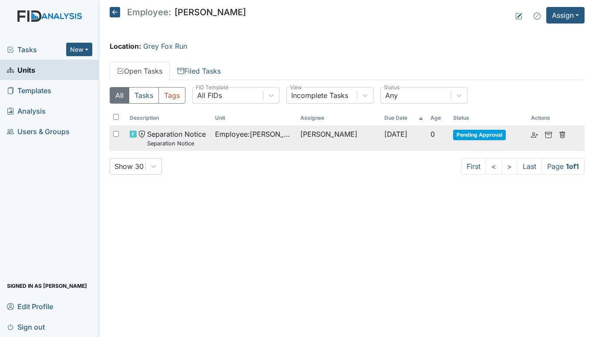
click at [302, 130] on td "[PERSON_NAME]" at bounding box center [339, 138] width 84 height 26
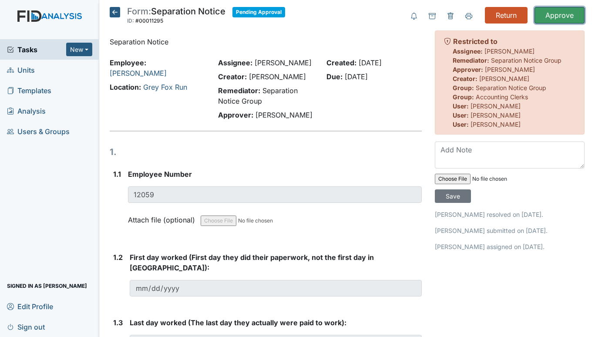
click at [563, 13] on input "Approve" at bounding box center [559, 15] width 50 height 17
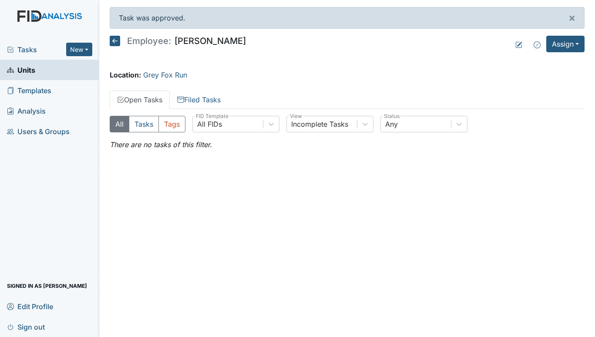
click at [118, 36] on icon at bounding box center [115, 41] width 10 height 10
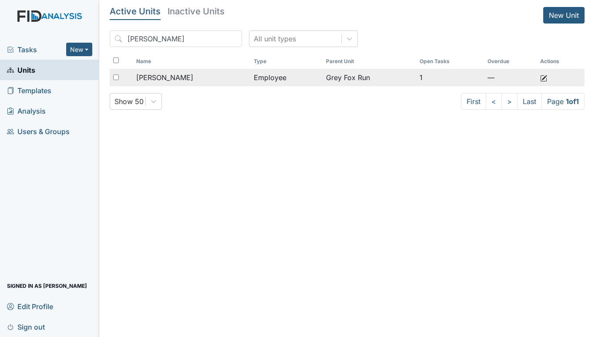
click at [182, 80] on span "[PERSON_NAME]" at bounding box center [164, 77] width 57 height 10
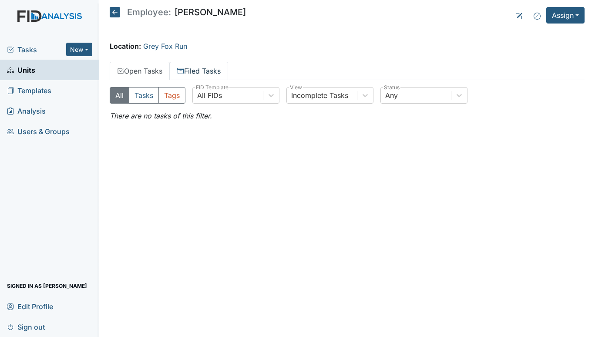
click at [202, 72] on link "Filed Tasks" at bounding box center [199, 71] width 58 height 18
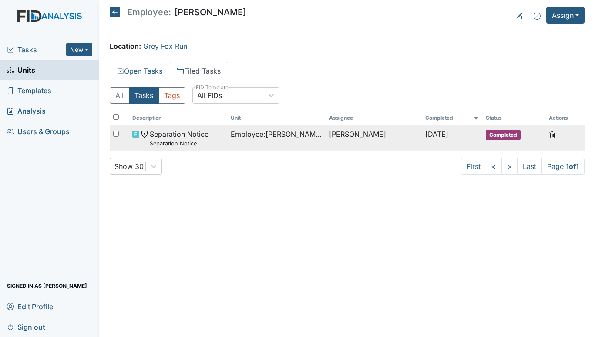
click at [247, 135] on span "Employee : Moneymaker, Nicole" at bounding box center [276, 134] width 91 height 10
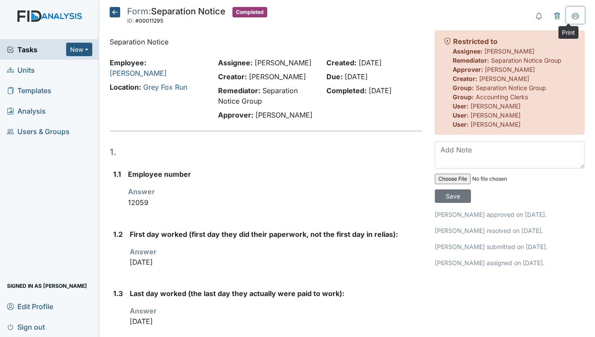
click at [572, 13] on icon at bounding box center [575, 16] width 7 height 7
click at [117, 10] on icon at bounding box center [115, 12] width 10 height 10
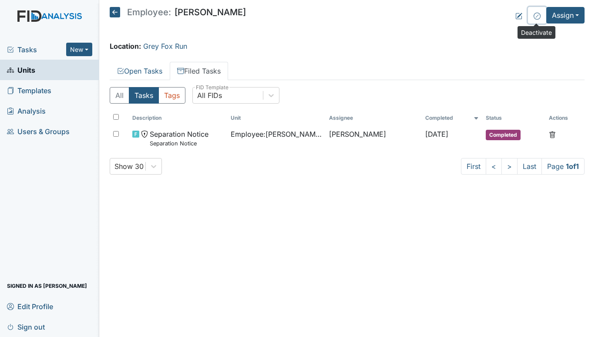
click at [538, 16] on icon at bounding box center [536, 16] width 7 height 7
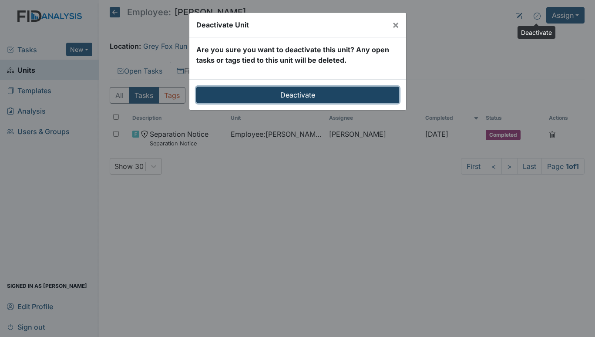
click at [333, 95] on input "Deactivate" at bounding box center [297, 95] width 203 height 17
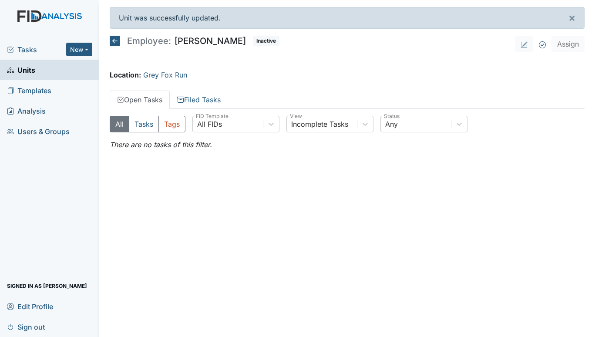
click at [23, 75] on span "Units" at bounding box center [21, 69] width 28 height 13
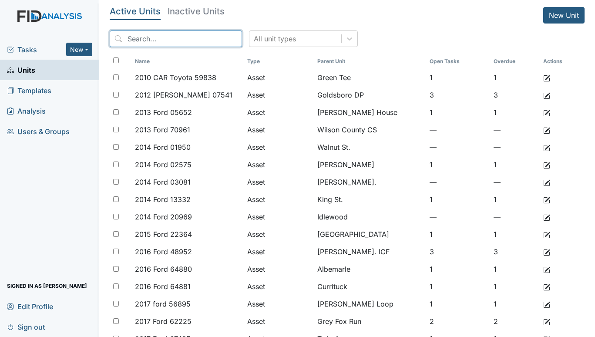
click at [201, 40] on input "search" at bounding box center [176, 38] width 132 height 17
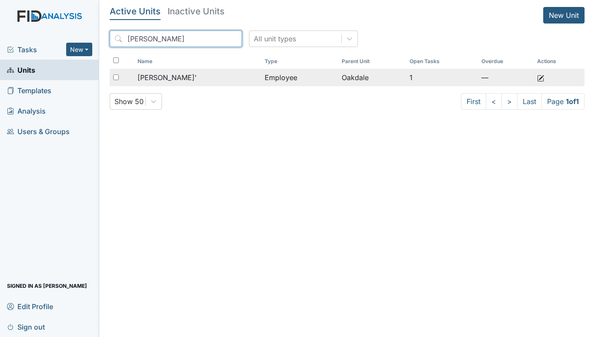
type input "holmes"
click at [211, 69] on td "[PERSON_NAME]'" at bounding box center [197, 77] width 127 height 17
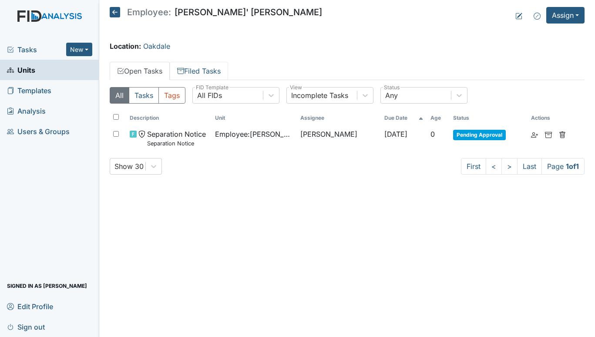
click at [211, 69] on link "Filed Tasks" at bounding box center [199, 71] width 58 height 18
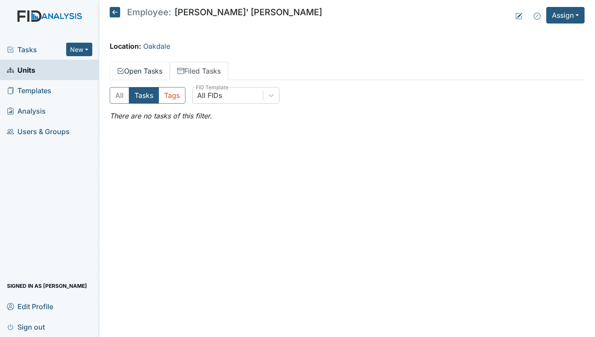
click at [157, 68] on link "Open Tasks" at bounding box center [140, 71] width 60 height 18
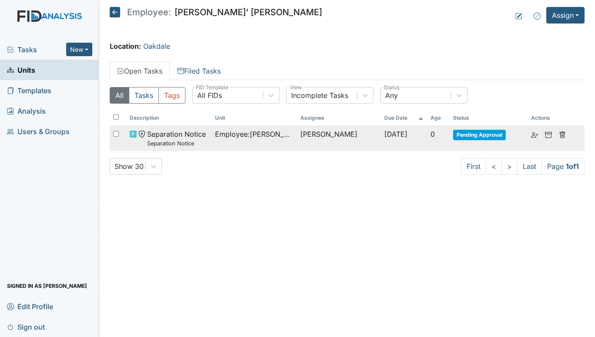
click at [486, 132] on span "Pending Approval" at bounding box center [479, 135] width 53 height 10
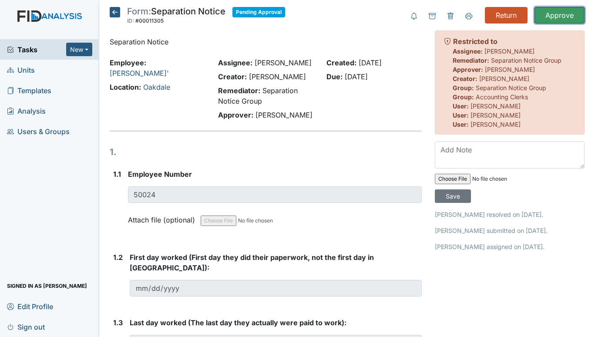
click at [551, 13] on input "Approve" at bounding box center [559, 15] width 50 height 17
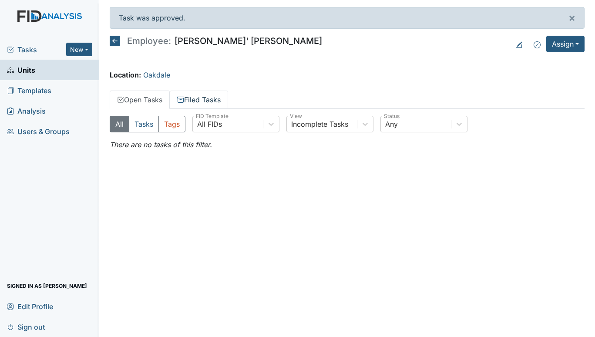
click at [216, 94] on link "Filed Tasks" at bounding box center [199, 99] width 58 height 18
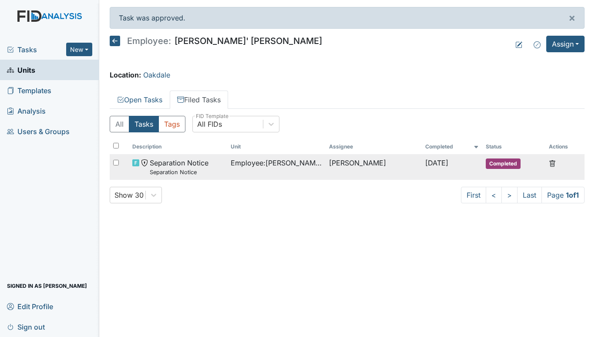
click at [212, 162] on div "Separation Notice Separation Notice" at bounding box center [177, 166] width 91 height 19
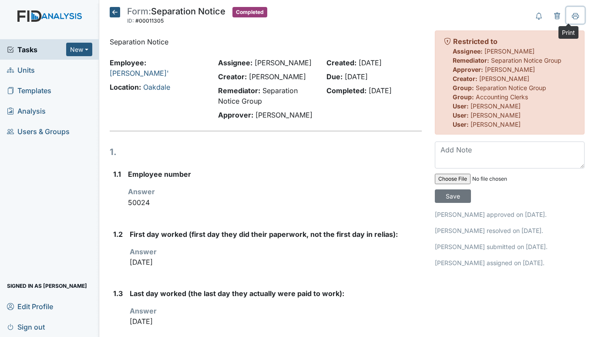
click at [572, 15] on button at bounding box center [575, 15] width 18 height 17
click at [117, 14] on icon at bounding box center [115, 12] width 10 height 10
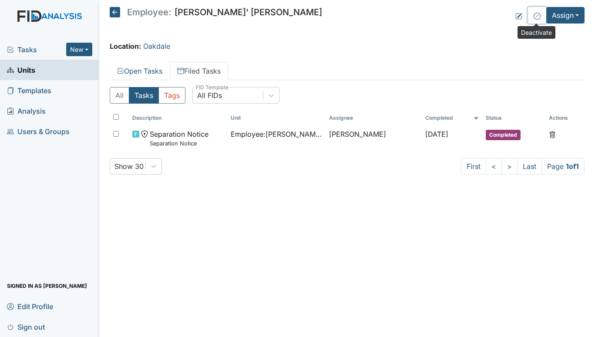
click at [538, 17] on icon at bounding box center [536, 16] width 7 height 7
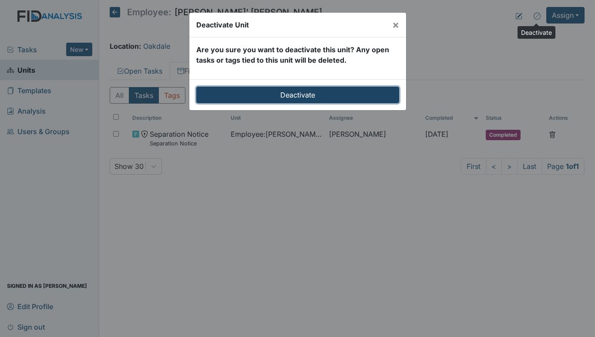
click at [295, 89] on input "Deactivate" at bounding box center [297, 95] width 203 height 17
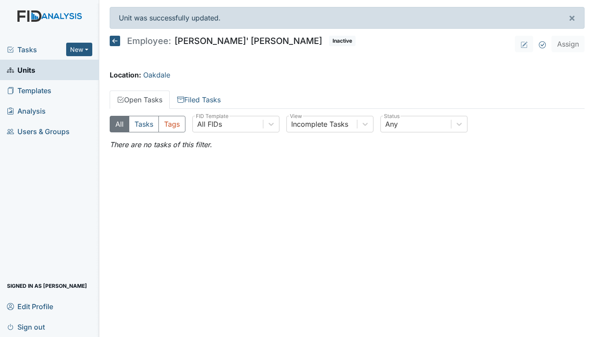
click at [43, 71] on link "Units" at bounding box center [49, 70] width 99 height 20
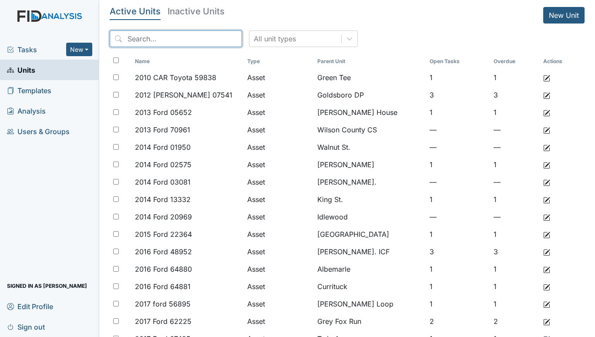
click at [198, 38] on input "search" at bounding box center [176, 38] width 132 height 17
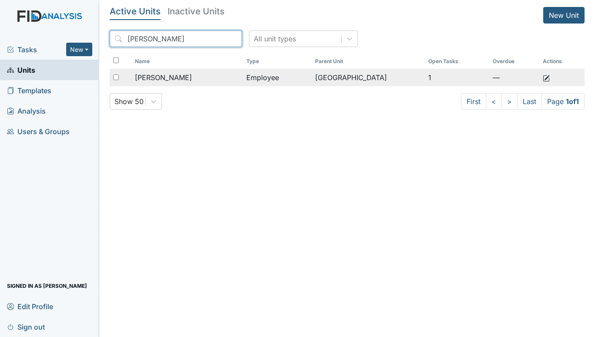
type input "gardner"
click at [242, 80] on td "Gardner, Mariah" at bounding box center [186, 77] width 111 height 17
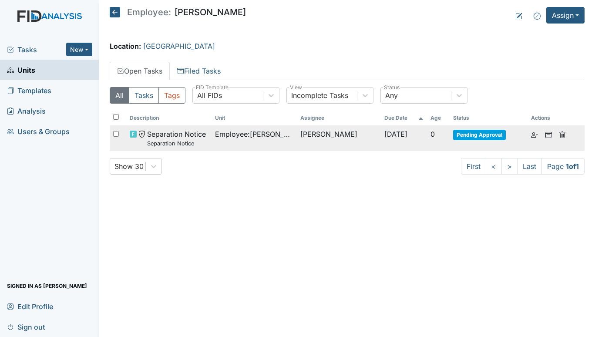
click at [349, 135] on td "[PERSON_NAME]" at bounding box center [339, 138] width 84 height 26
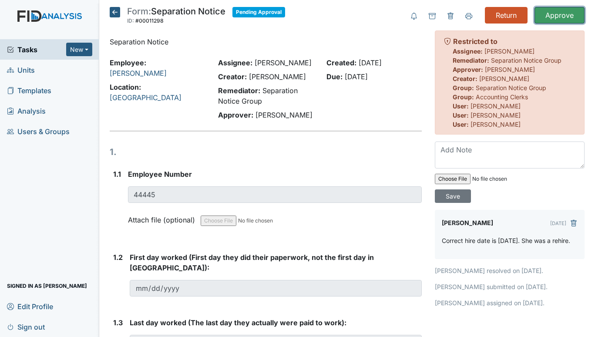
click at [549, 13] on input "Approve" at bounding box center [559, 15] width 50 height 17
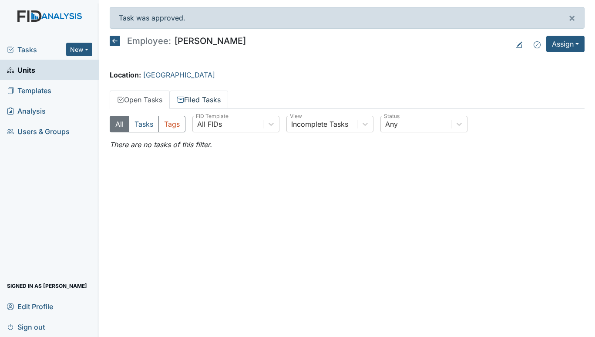
click at [203, 97] on link "Filed Tasks" at bounding box center [199, 99] width 58 height 18
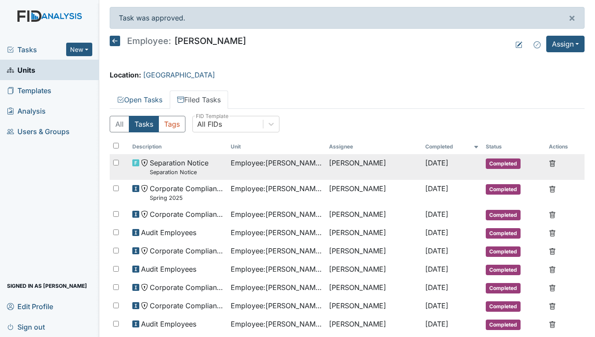
click at [244, 162] on span "Employee : Gardner, Mariah" at bounding box center [276, 162] width 91 height 10
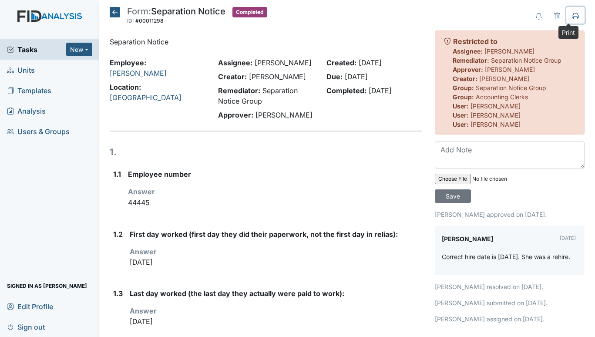
click at [573, 16] on icon at bounding box center [575, 17] width 4 height 3
click at [23, 71] on span "Units" at bounding box center [21, 69] width 28 height 13
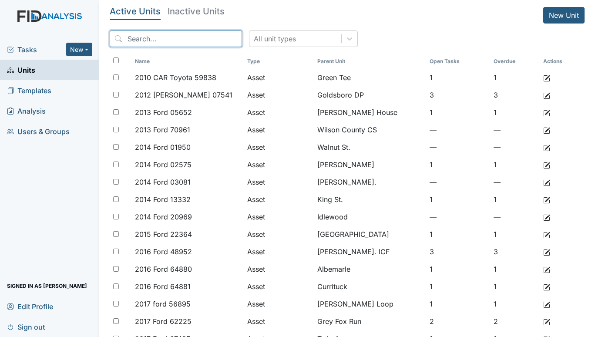
click at [154, 37] on input "search" at bounding box center [176, 38] width 132 height 17
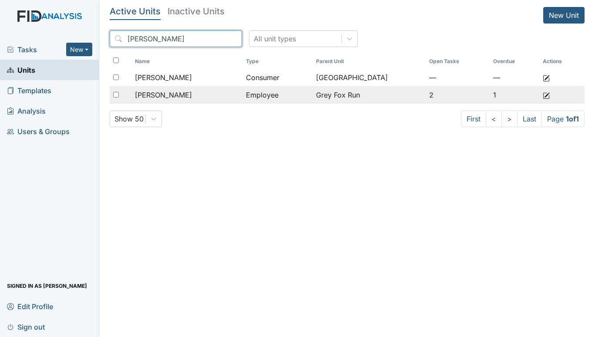
type input "[PERSON_NAME]"
click at [158, 91] on span "[PERSON_NAME]" at bounding box center [163, 95] width 57 height 10
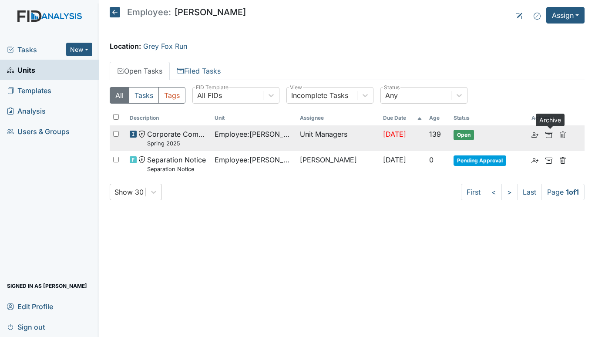
click at [549, 132] on icon at bounding box center [548, 134] width 7 height 7
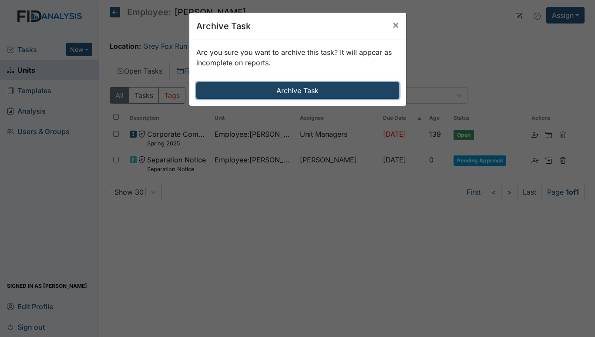
click at [284, 86] on button "Archive Task" at bounding box center [297, 90] width 203 height 17
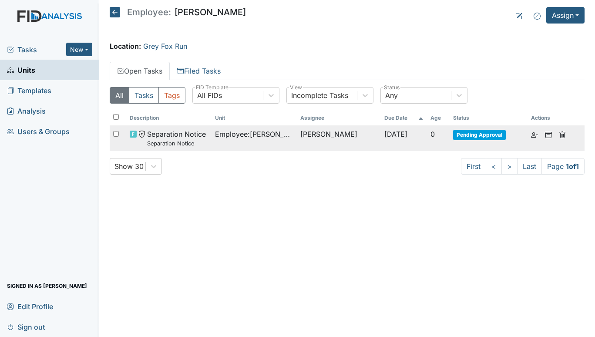
click at [212, 136] on td "Employee : Dancy, Ramona" at bounding box center [253, 138] width 85 height 26
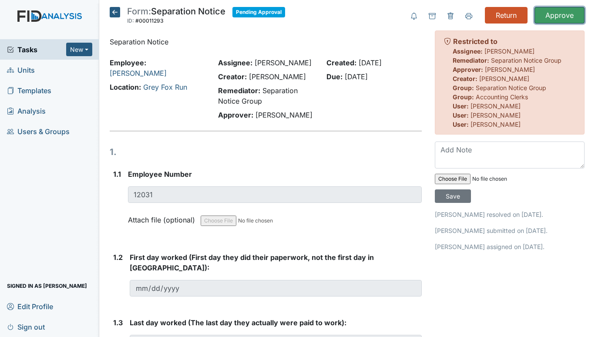
click at [552, 12] on input "Approve" at bounding box center [559, 15] width 50 height 17
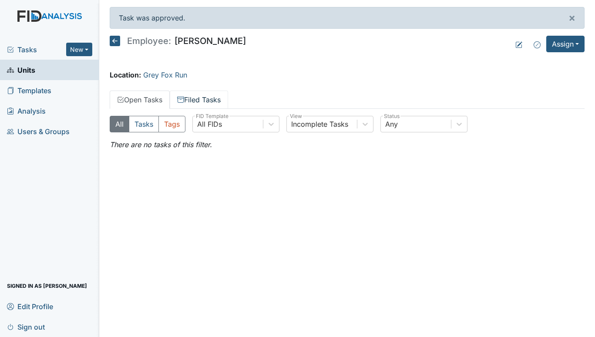
click at [194, 99] on link "Filed Tasks" at bounding box center [199, 99] width 58 height 18
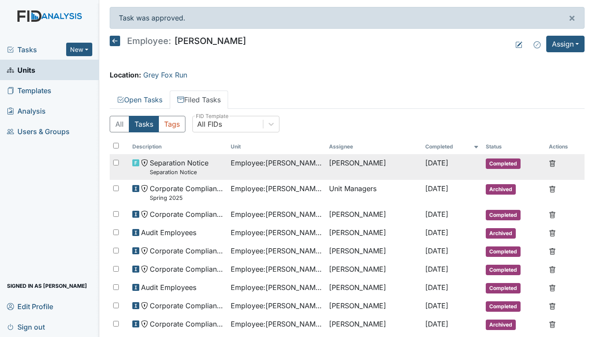
click at [193, 160] on span "Separation Notice Separation Notice" at bounding box center [179, 166] width 59 height 19
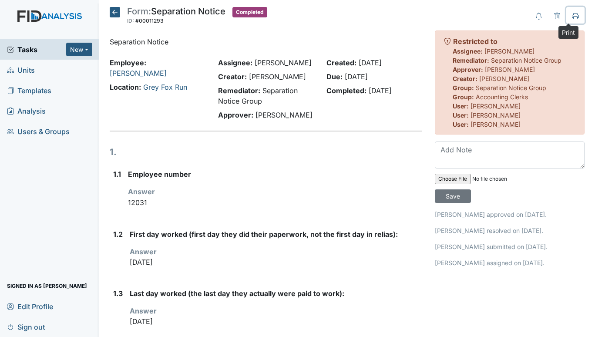
click at [572, 15] on icon at bounding box center [575, 15] width 7 height 5
click at [114, 13] on icon at bounding box center [115, 12] width 10 height 10
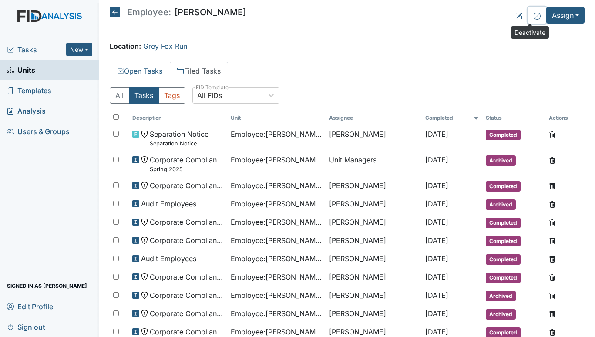
click at [535, 16] on icon at bounding box center [536, 15] width 3 height 3
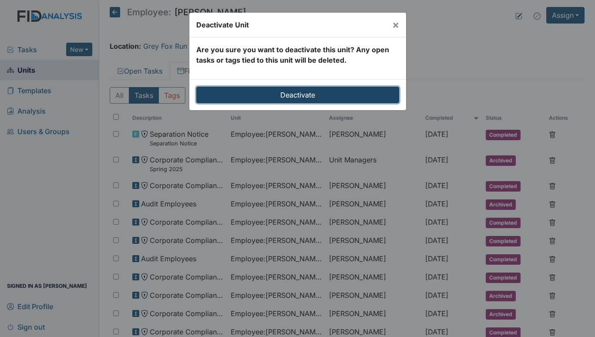
click at [298, 96] on input "Deactivate" at bounding box center [297, 95] width 203 height 17
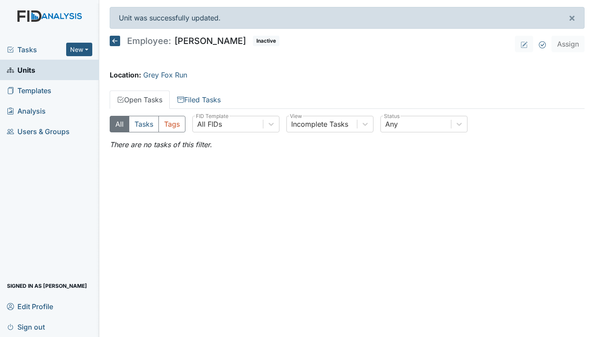
click at [18, 66] on span "Units" at bounding box center [21, 69] width 28 height 13
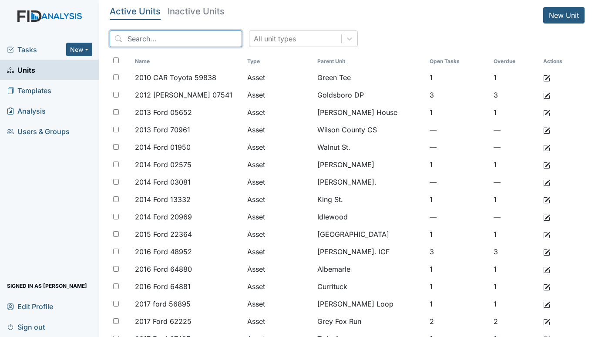
click at [196, 39] on input "search" at bounding box center [176, 38] width 132 height 17
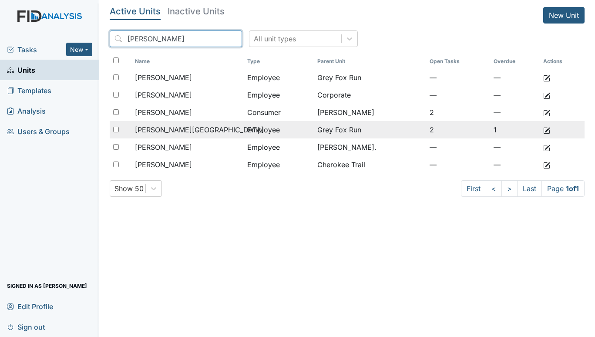
type input "bryant"
click at [185, 128] on span "Bryant, Preston" at bounding box center [199, 129] width 129 height 10
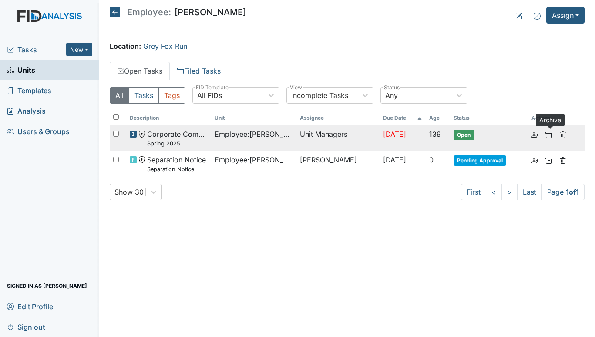
click at [551, 134] on icon at bounding box center [548, 134] width 7 height 7
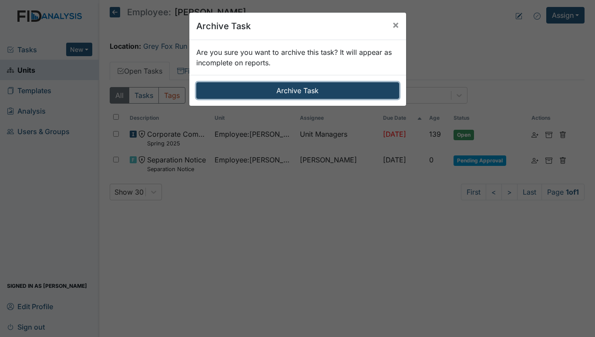
click at [311, 89] on button "Archive Task" at bounding box center [297, 90] width 203 height 17
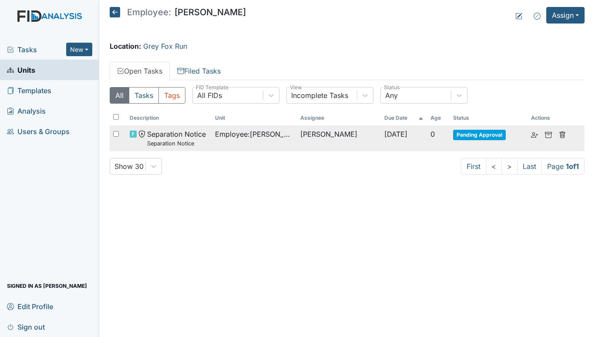
click at [291, 134] on td "Employee : Bryant, Preston" at bounding box center [253, 138] width 85 height 26
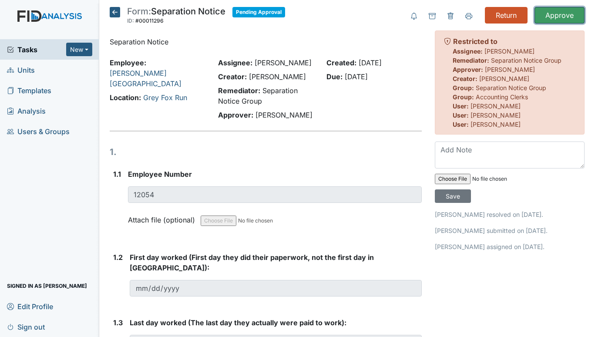
click at [552, 14] on input "Approve" at bounding box center [559, 15] width 50 height 17
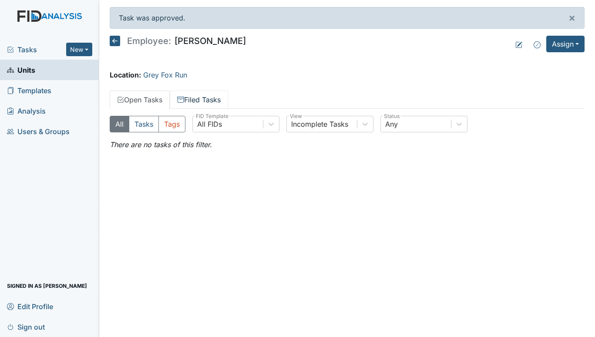
click at [192, 100] on link "Filed Tasks" at bounding box center [199, 99] width 58 height 18
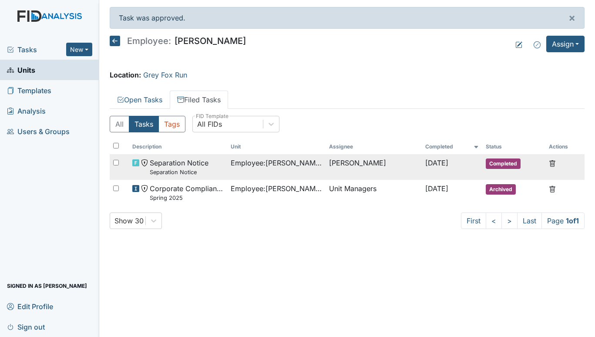
click at [197, 165] on span "Separation Notice Separation Notice" at bounding box center [179, 166] width 59 height 19
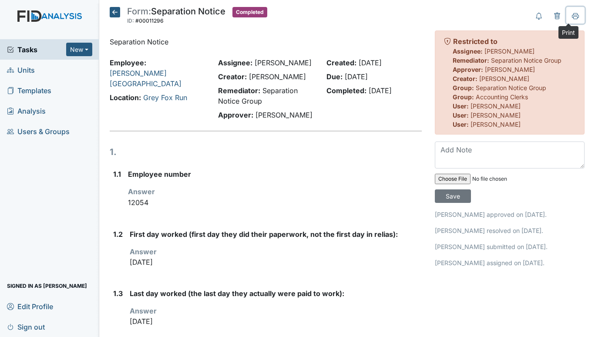
click at [572, 16] on icon at bounding box center [575, 16] width 7 height 7
click at [114, 11] on icon at bounding box center [115, 12] width 10 height 10
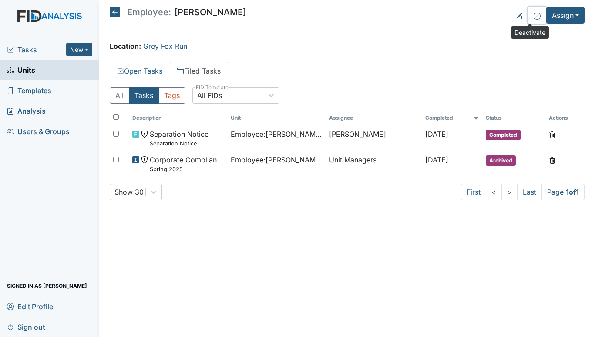
click at [530, 17] on button at bounding box center [537, 15] width 18 height 17
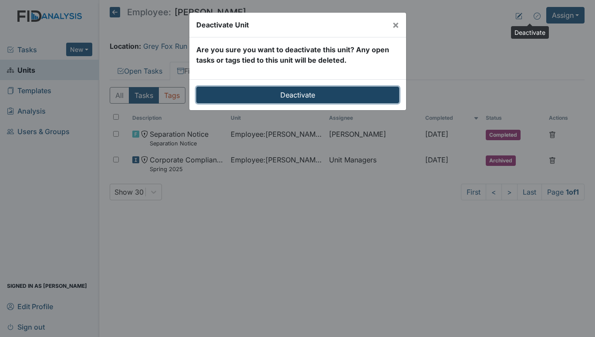
click at [298, 93] on input "Deactivate" at bounding box center [297, 95] width 203 height 17
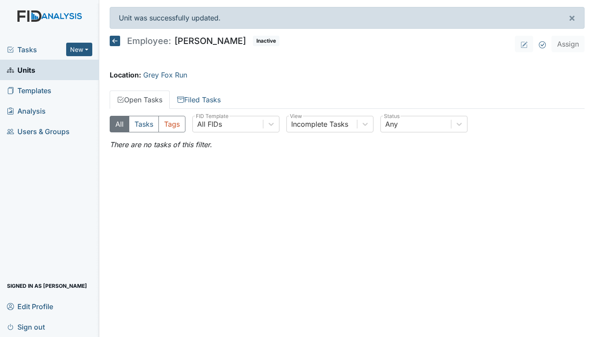
click at [34, 71] on span "Units" at bounding box center [21, 69] width 28 height 13
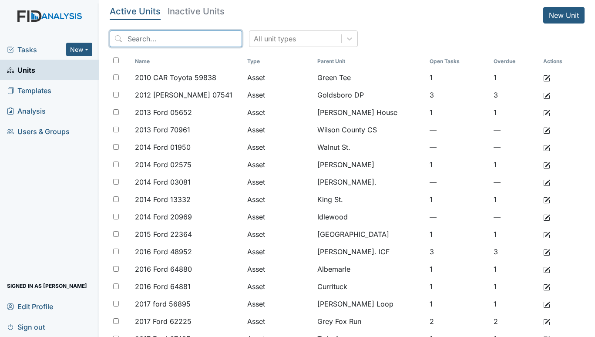
click at [159, 40] on input "search" at bounding box center [176, 38] width 132 height 17
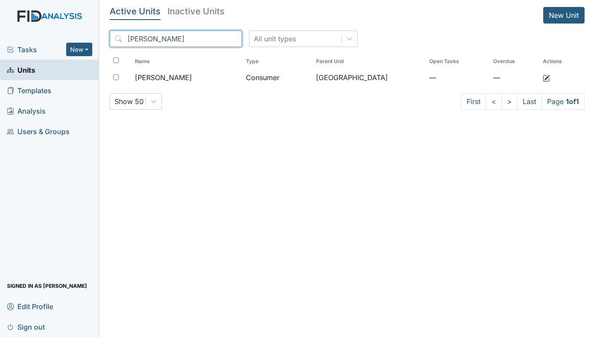
type input "dancy"
click at [34, 68] on span "Units" at bounding box center [21, 69] width 28 height 13
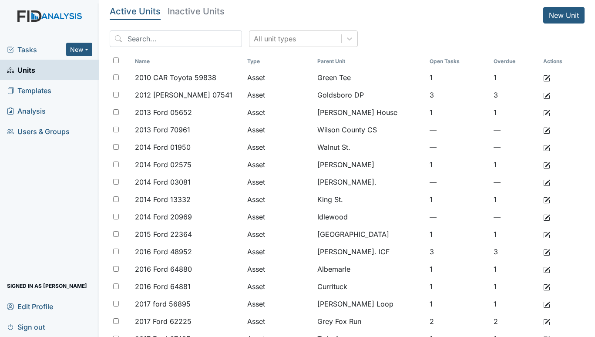
click at [29, 51] on span "Tasks" at bounding box center [36, 49] width 59 height 10
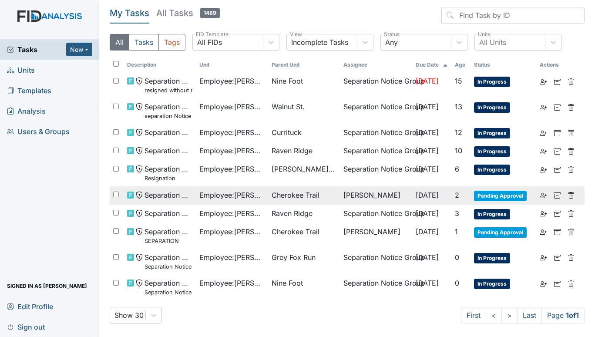
click at [297, 192] on span "Cherokee Trail" at bounding box center [295, 195] width 48 height 10
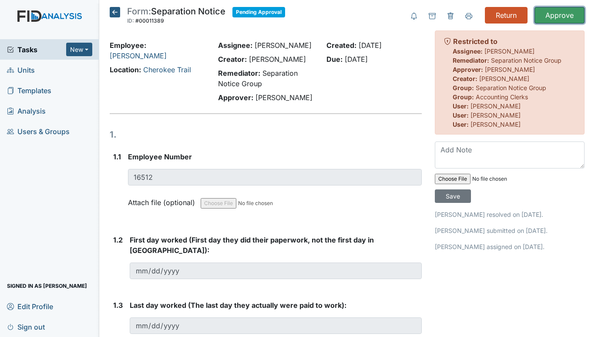
click at [562, 13] on input "Approve" at bounding box center [559, 15] width 50 height 17
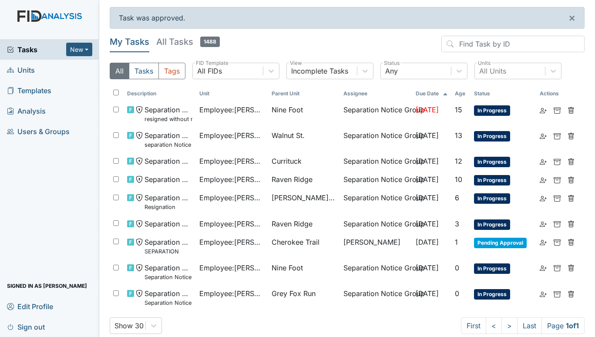
click at [36, 66] on link "Units" at bounding box center [49, 70] width 99 height 20
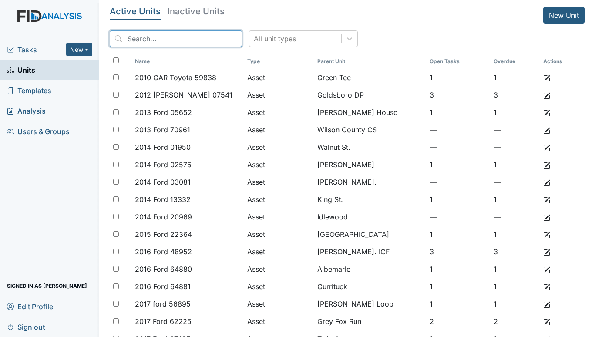
click at [173, 35] on input "search" at bounding box center [176, 38] width 132 height 17
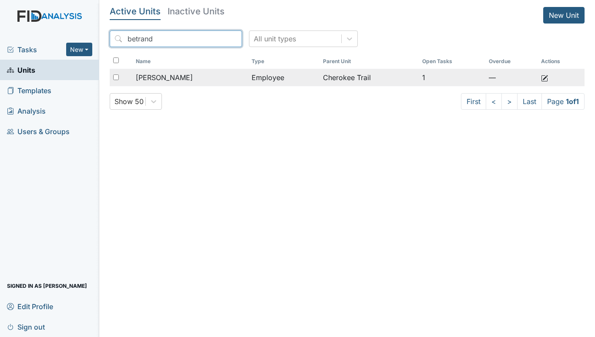
type input "betrand"
click at [311, 76] on td "Employee" at bounding box center [283, 77] width 71 height 17
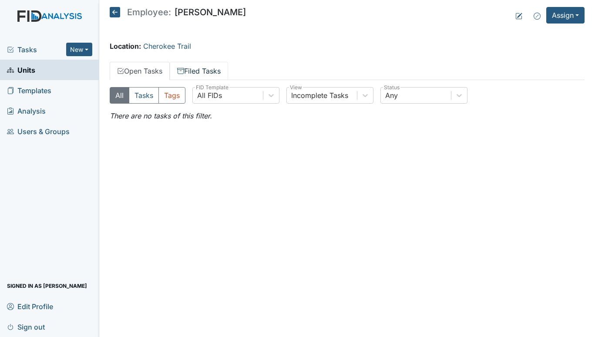
click at [190, 76] on link "Filed Tasks" at bounding box center [199, 71] width 58 height 18
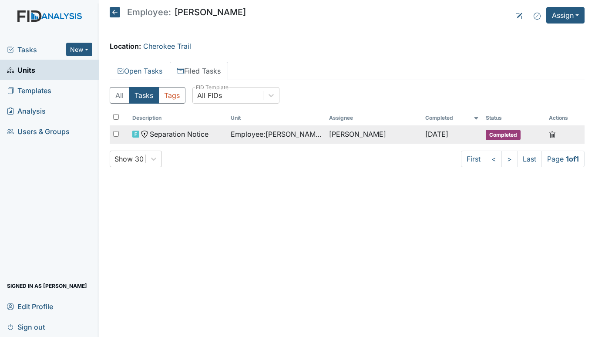
click at [379, 134] on td "[PERSON_NAME]" at bounding box center [373, 134] width 97 height 18
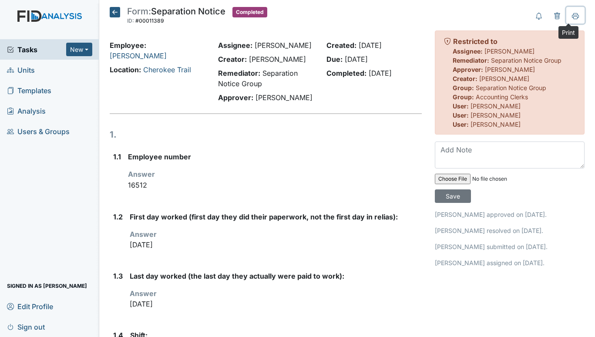
click at [572, 17] on icon at bounding box center [575, 16] width 7 height 7
click at [111, 13] on icon at bounding box center [115, 12] width 10 height 10
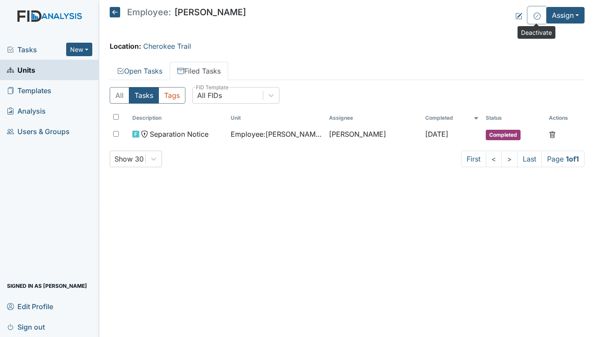
click at [535, 15] on icon at bounding box center [536, 16] width 7 height 7
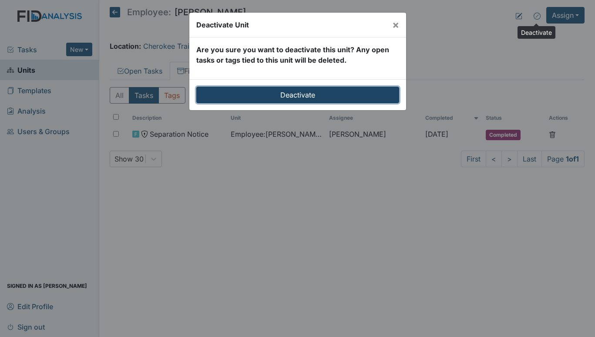
click at [277, 93] on input "Deactivate" at bounding box center [297, 95] width 203 height 17
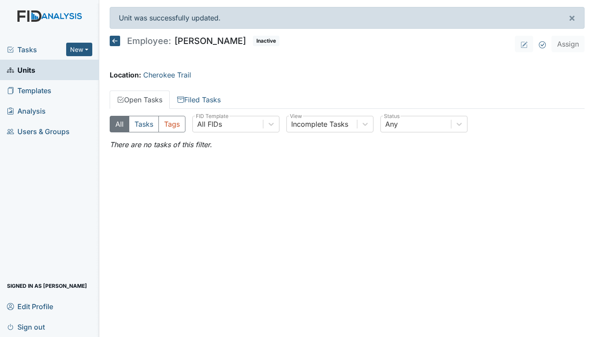
click at [44, 73] on link "Units" at bounding box center [49, 70] width 99 height 20
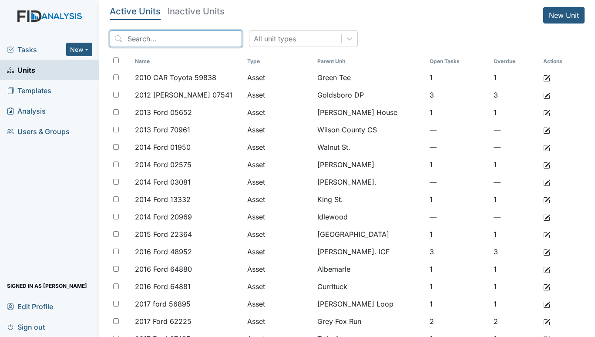
click at [194, 32] on input "search" at bounding box center [176, 38] width 132 height 17
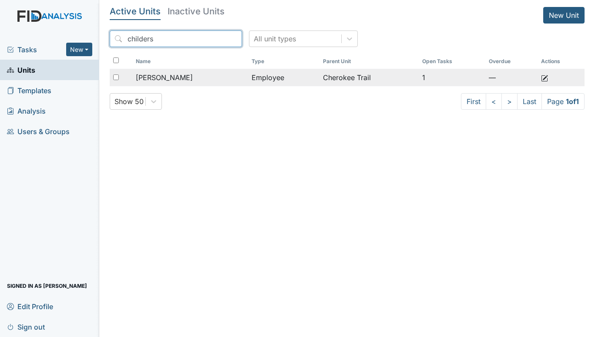
type input "childers"
click at [220, 74] on div "[PERSON_NAME]" at bounding box center [190, 77] width 109 height 10
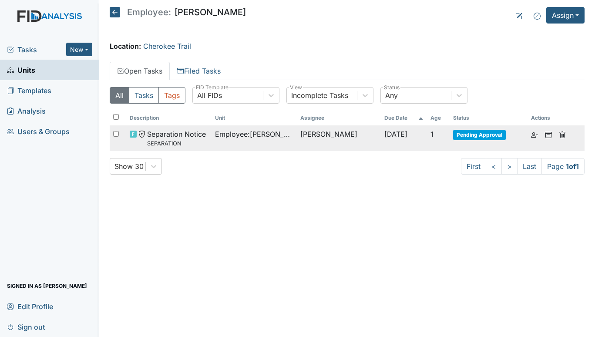
click at [217, 132] on span "Employee : [PERSON_NAME]" at bounding box center [254, 134] width 78 height 10
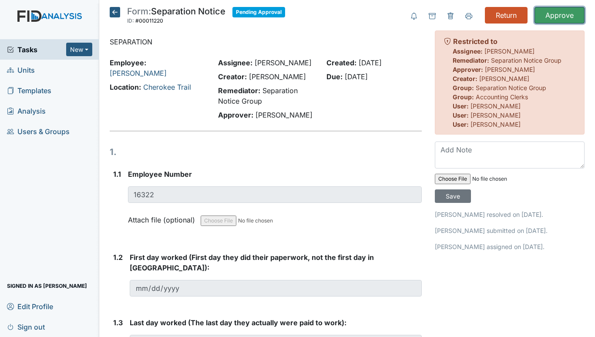
click at [553, 14] on input "Approve" at bounding box center [559, 15] width 50 height 17
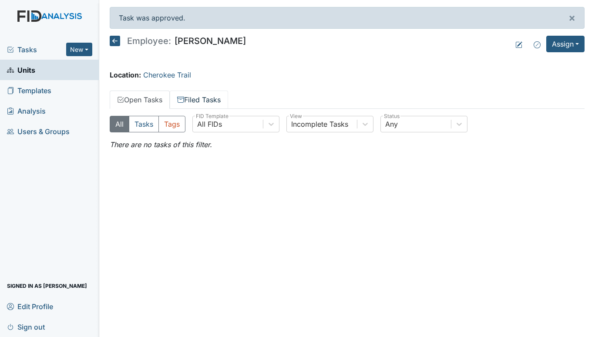
click at [196, 101] on link "Filed Tasks" at bounding box center [199, 99] width 58 height 18
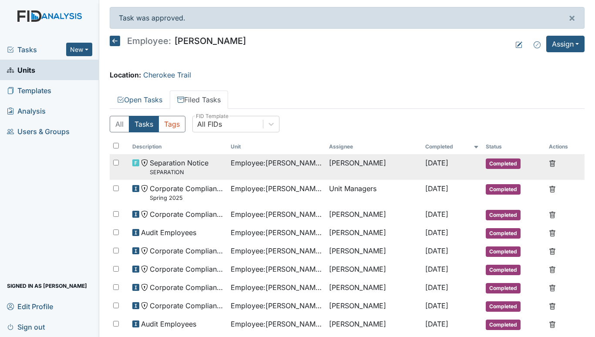
click at [204, 163] on span "Separation Notice SEPARATION" at bounding box center [179, 166] width 59 height 19
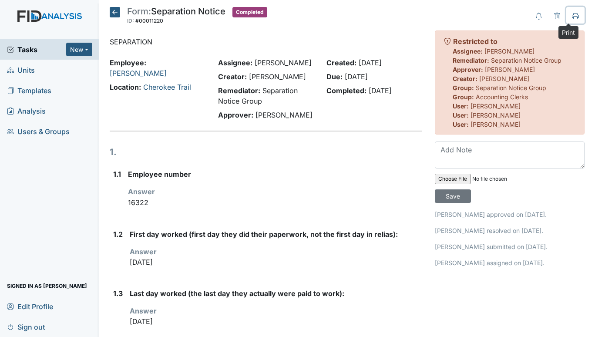
click at [572, 13] on icon at bounding box center [575, 15] width 7 height 5
click at [116, 12] on icon at bounding box center [115, 12] width 10 height 10
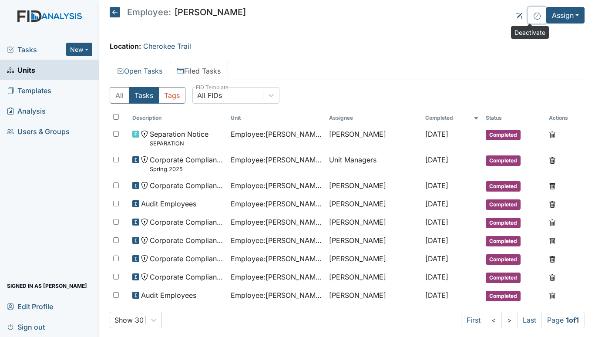
click at [533, 19] on icon at bounding box center [536, 16] width 7 height 7
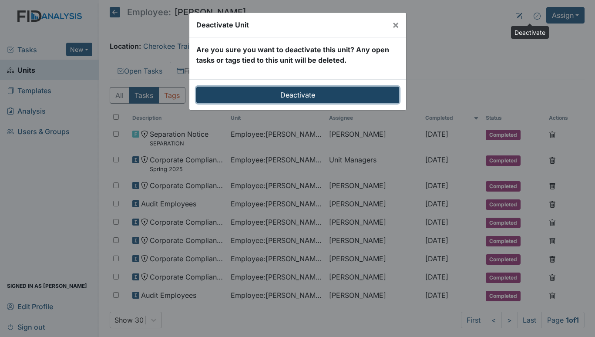
click at [345, 91] on input "Deactivate" at bounding box center [297, 95] width 203 height 17
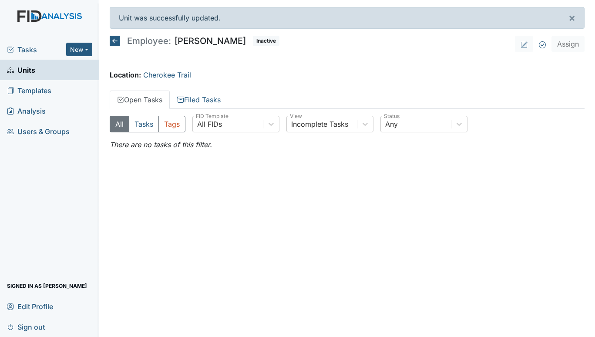
click at [21, 51] on span "Tasks" at bounding box center [36, 49] width 59 height 10
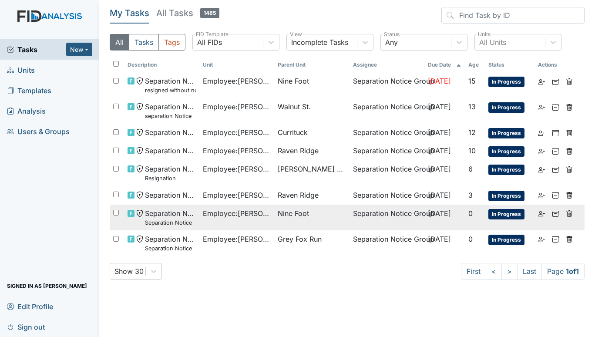
click at [283, 211] on span "Nine Foot" at bounding box center [292, 213] width 31 height 10
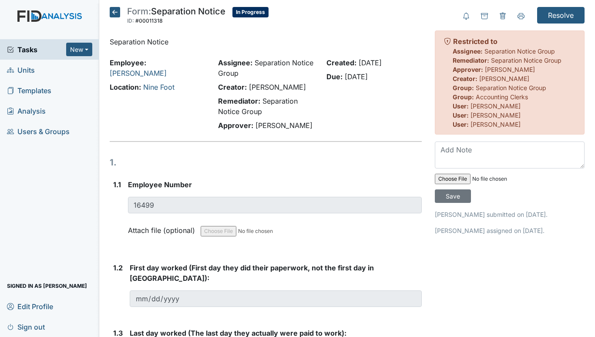
click at [113, 11] on icon at bounding box center [115, 12] width 10 height 10
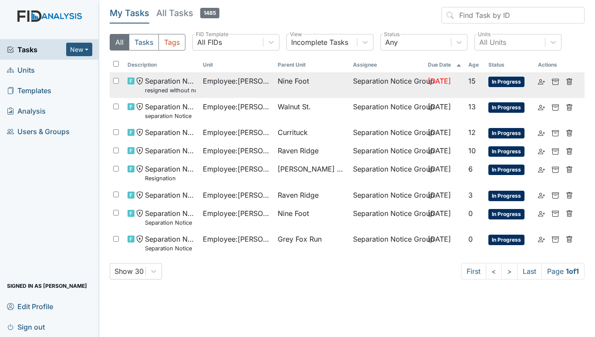
click at [298, 78] on span "Nine Foot" at bounding box center [292, 81] width 31 height 10
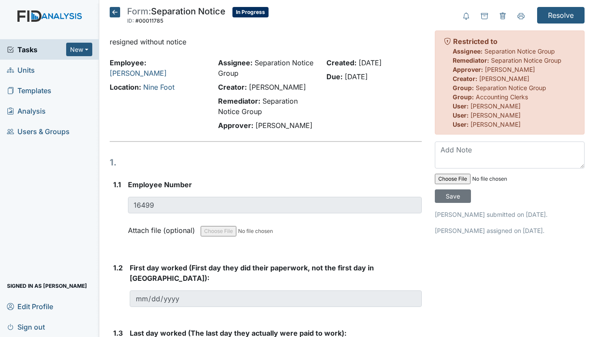
click at [110, 15] on icon at bounding box center [115, 12] width 10 height 10
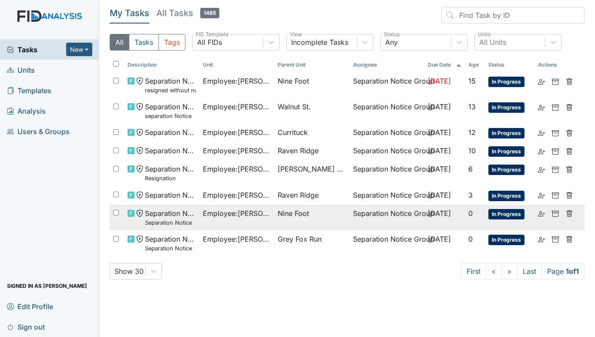
click at [211, 213] on span "Employee : [PERSON_NAME]" at bounding box center [237, 213] width 68 height 10
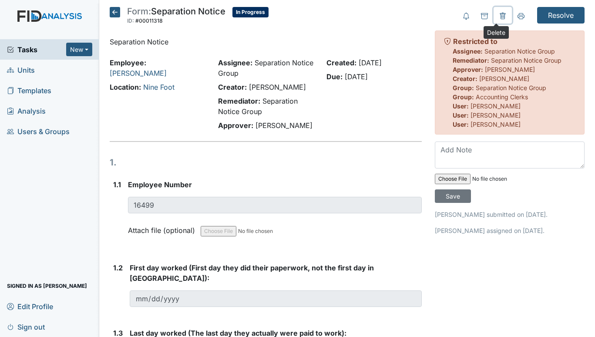
click at [499, 17] on icon at bounding box center [502, 16] width 7 height 7
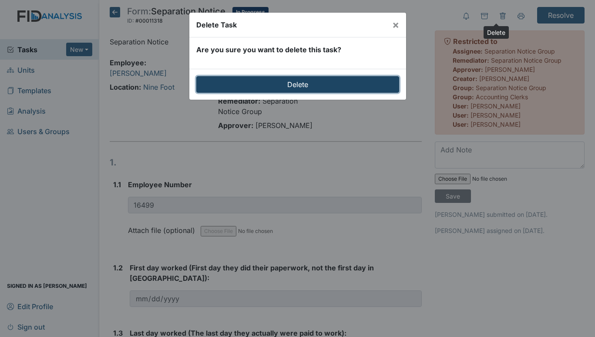
click at [274, 90] on input "Delete" at bounding box center [297, 84] width 203 height 17
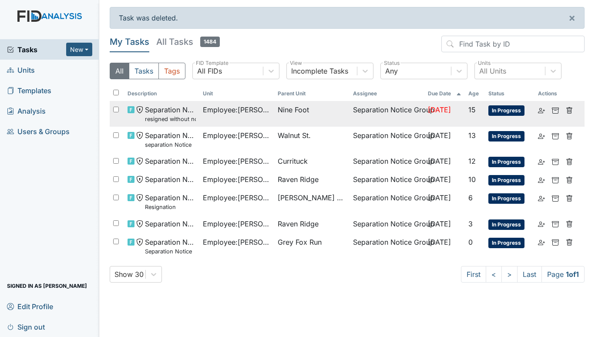
click at [267, 105] on span "Employee : [PERSON_NAME]" at bounding box center [237, 109] width 68 height 10
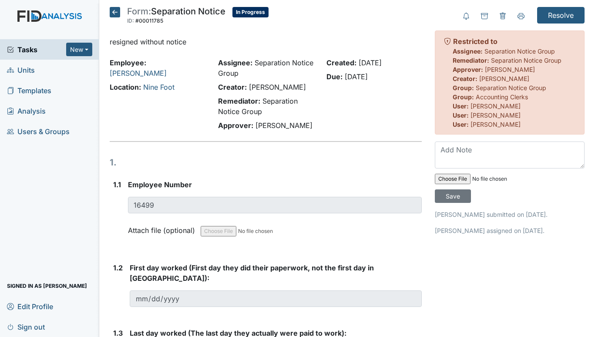
click at [29, 68] on span "Units" at bounding box center [21, 69] width 28 height 13
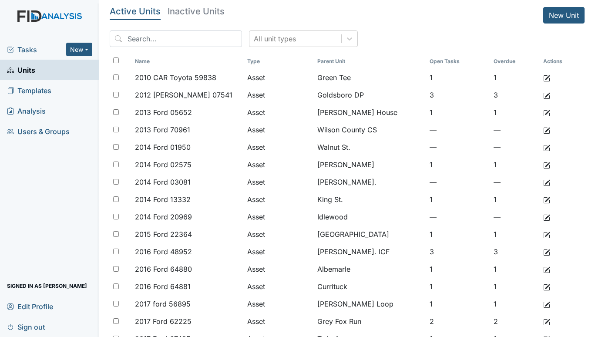
click at [27, 49] on span "Tasks" at bounding box center [36, 49] width 59 height 10
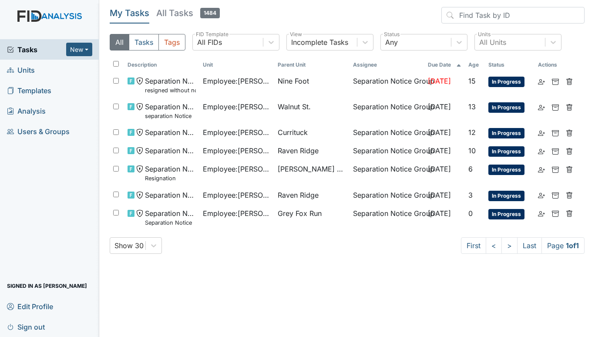
click at [25, 68] on span "Units" at bounding box center [21, 69] width 28 height 13
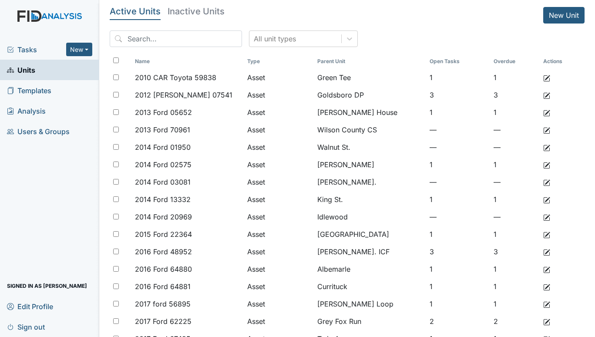
click at [23, 50] on span "Tasks" at bounding box center [36, 49] width 59 height 10
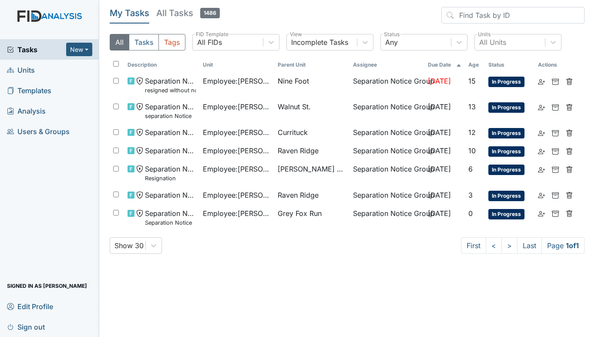
click at [25, 71] on span "Units" at bounding box center [21, 69] width 28 height 13
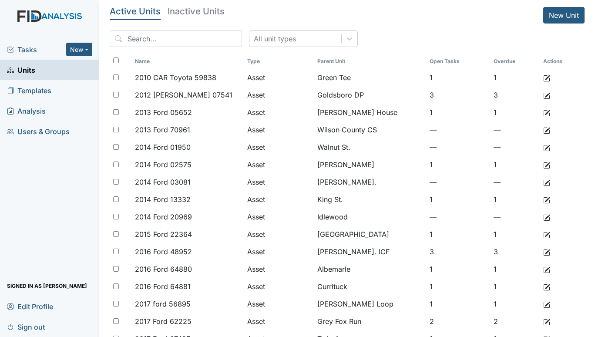
click at [35, 49] on span "Tasks" at bounding box center [36, 49] width 59 height 10
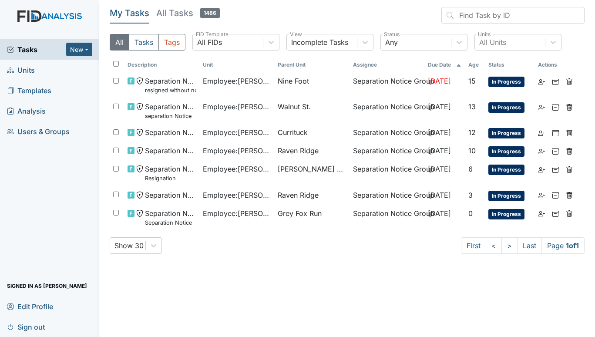
click at [29, 72] on span "Units" at bounding box center [21, 69] width 28 height 13
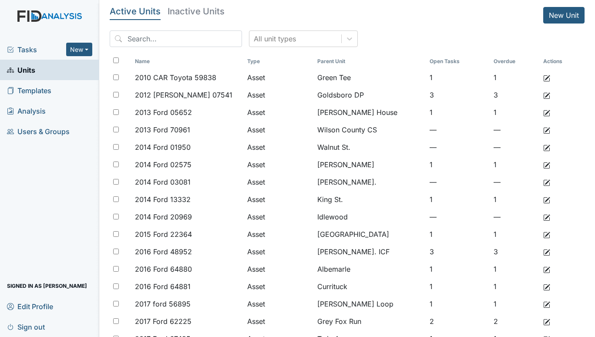
click at [37, 51] on span "Tasks" at bounding box center [36, 49] width 59 height 10
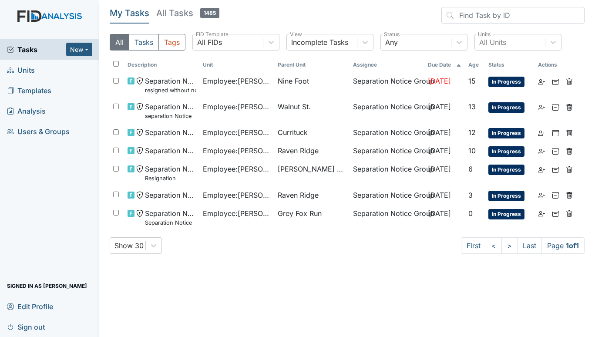
click at [27, 72] on span "Units" at bounding box center [21, 69] width 28 height 13
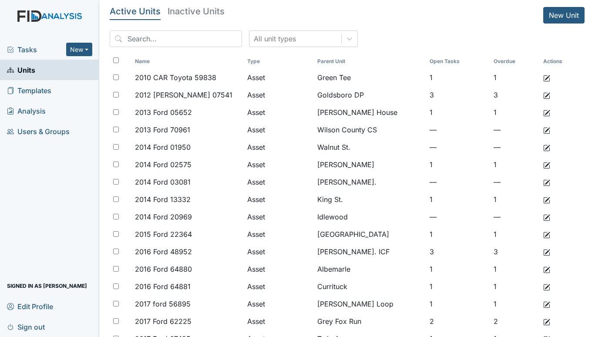
click at [25, 52] on span "Tasks" at bounding box center [36, 49] width 59 height 10
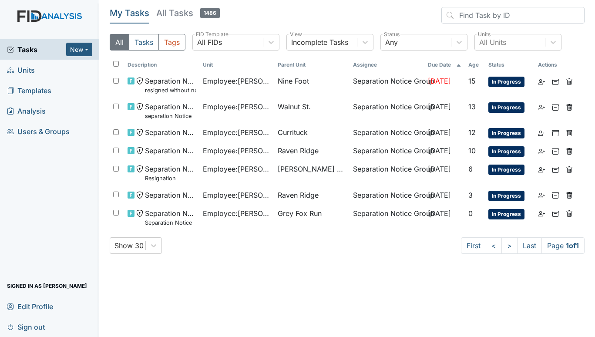
click at [16, 70] on span "Units" at bounding box center [21, 69] width 28 height 13
